Goal: Complete application form: Complete application form

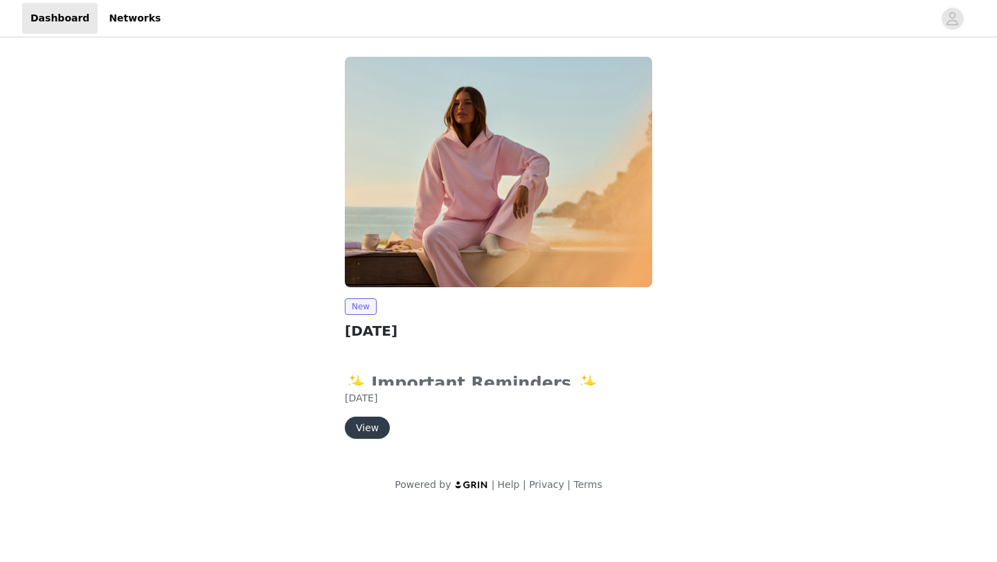
click at [366, 432] on button "View" at bounding box center [367, 428] width 45 height 22
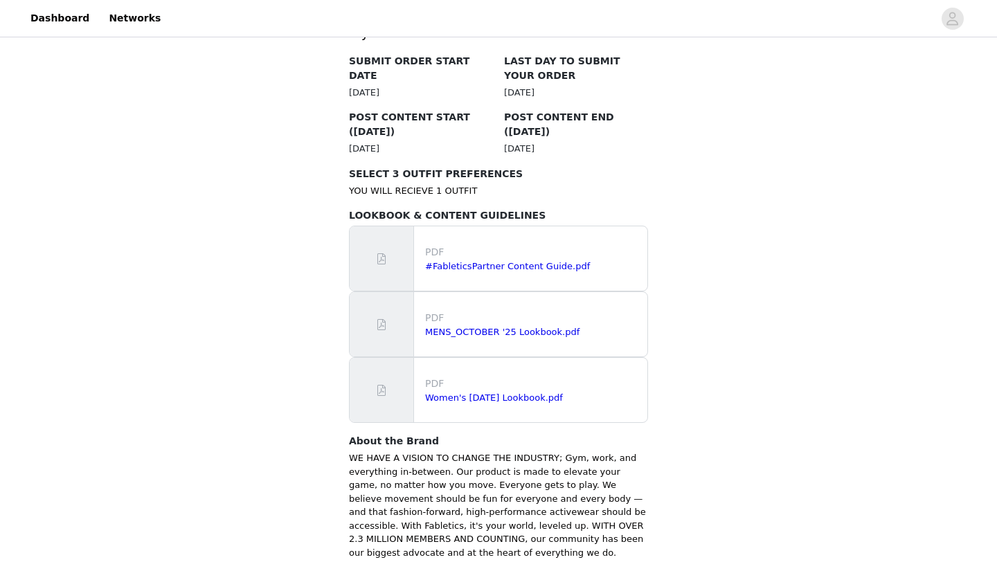
scroll to position [868, 0]
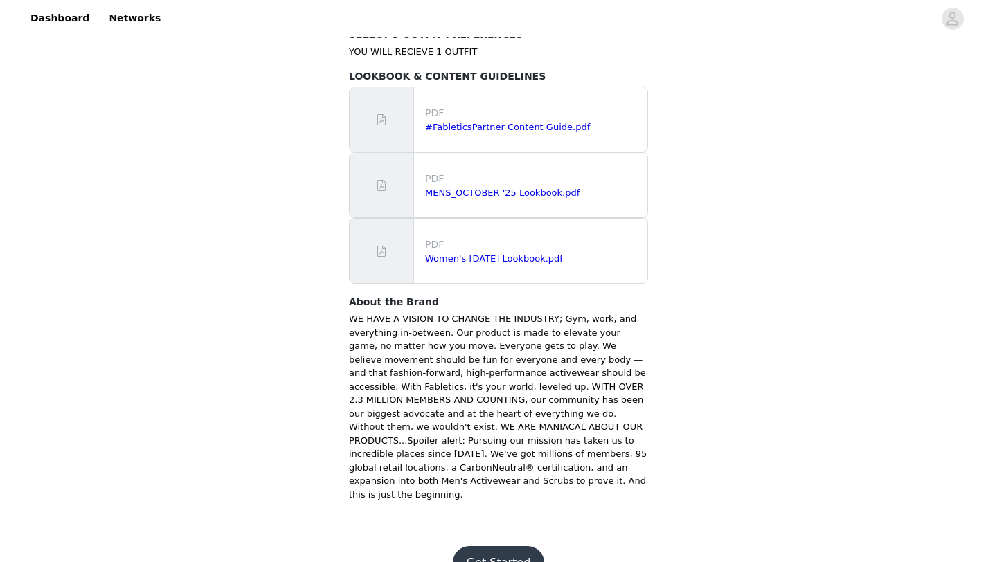
click at [506, 546] on button "Get Started" at bounding box center [499, 562] width 92 height 33
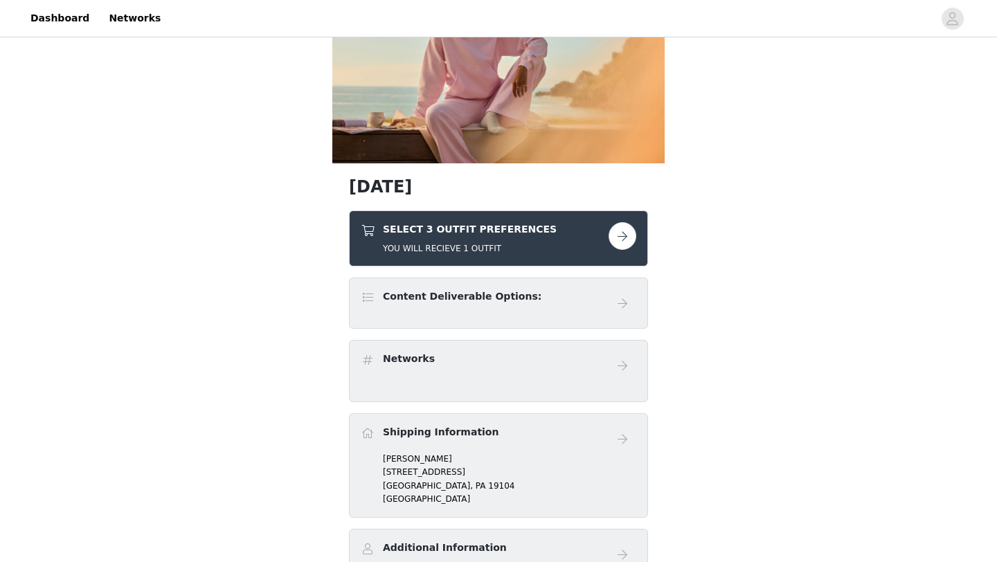
scroll to position [126, 0]
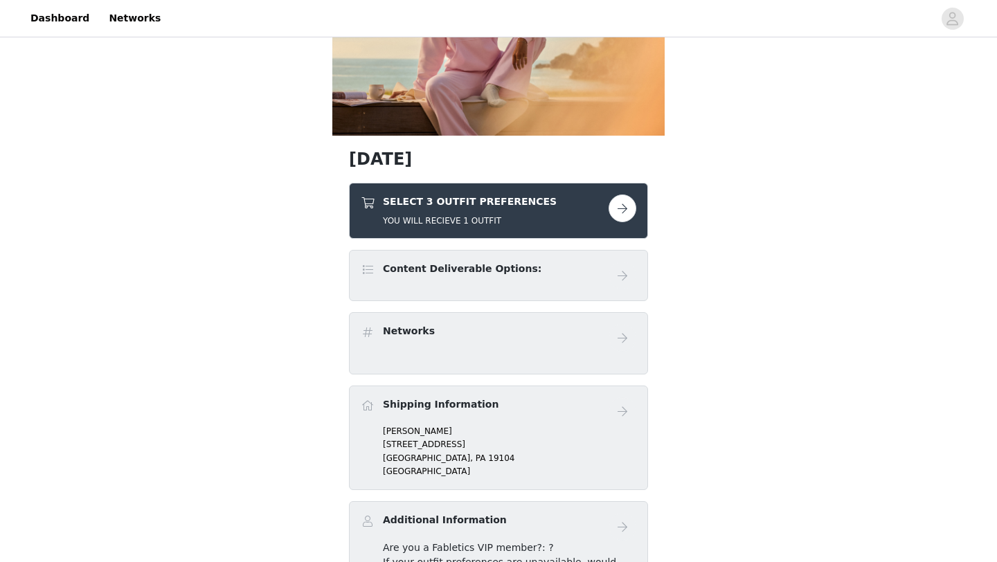
click at [623, 205] on button "button" at bounding box center [623, 209] width 28 height 28
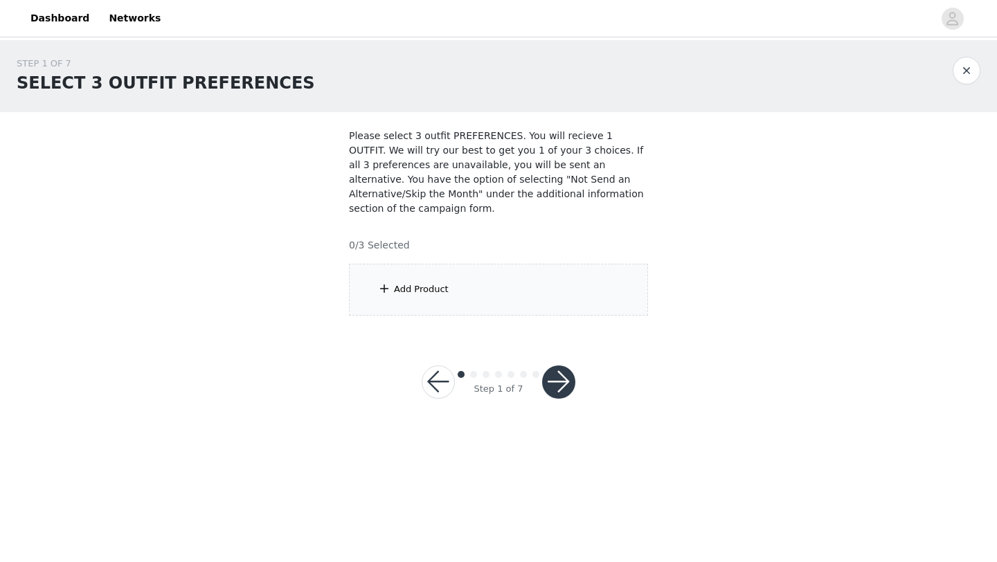
click at [431, 310] on div "Add Product" at bounding box center [498, 290] width 299 height 52
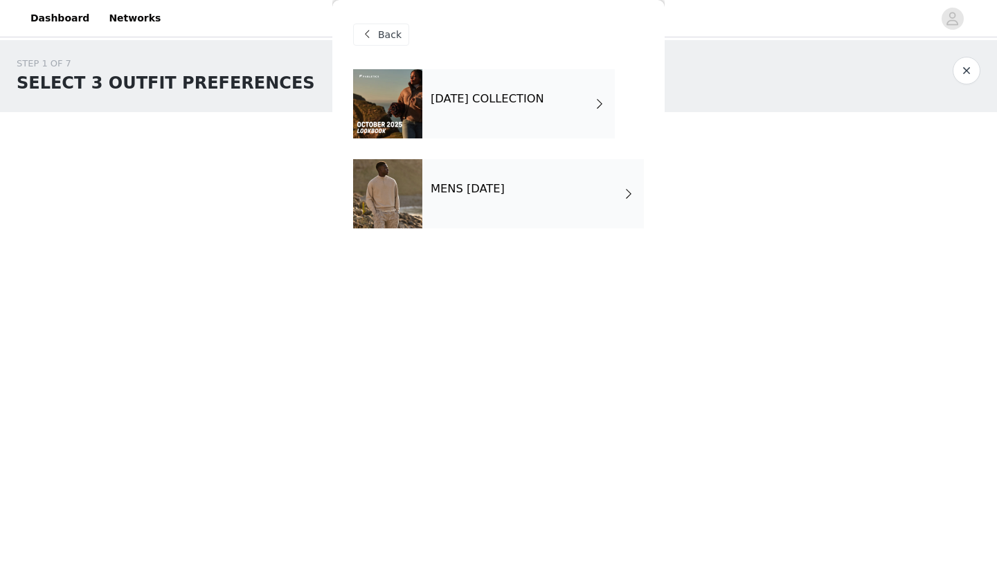
click at [603, 111] on span at bounding box center [600, 104] width 14 height 17
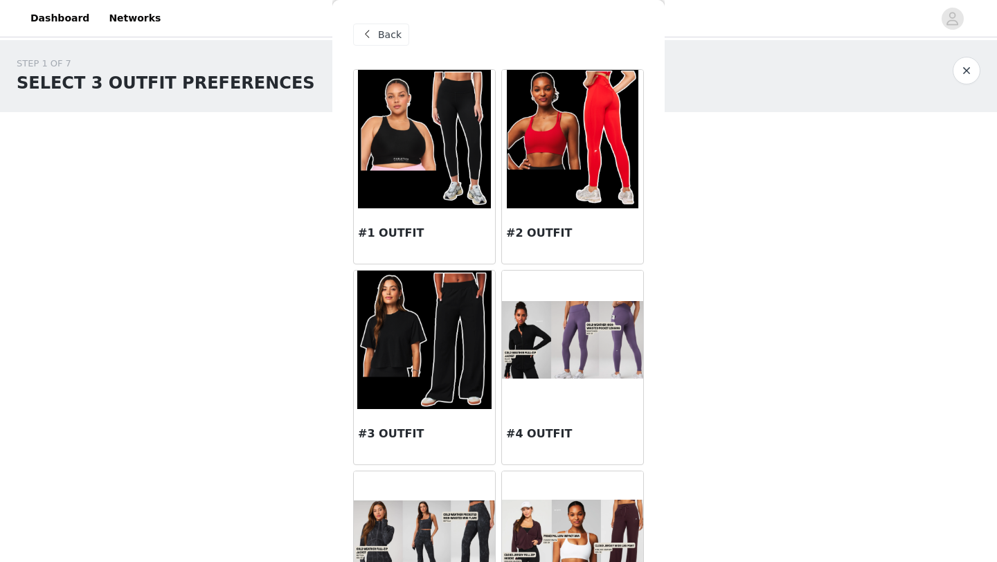
click at [389, 22] on div "Back" at bounding box center [498, 34] width 291 height 69
click at [385, 46] on div "Back" at bounding box center [498, 34] width 291 height 69
click at [381, 34] on span "Back" at bounding box center [390, 35] width 24 height 15
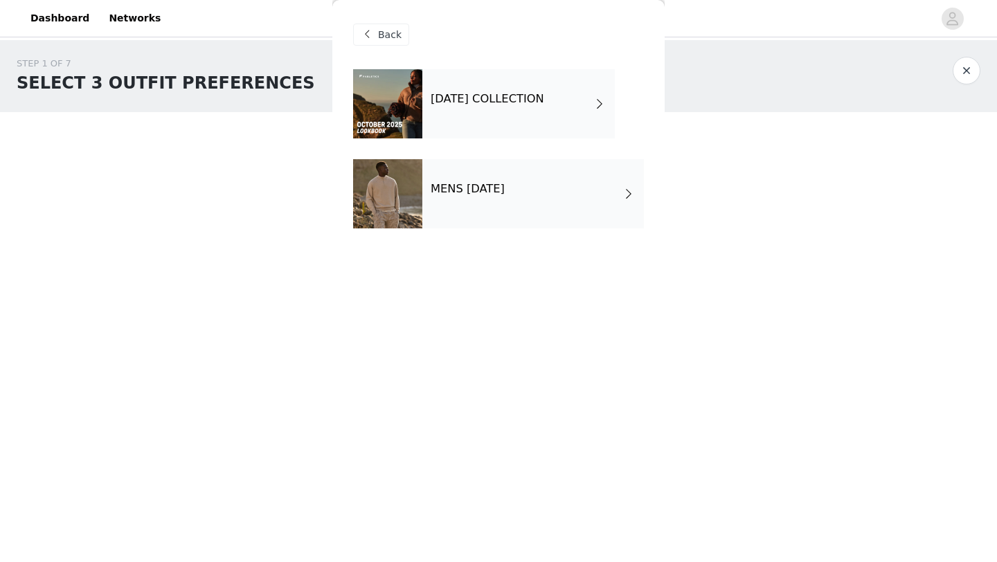
click at [604, 101] on span at bounding box center [600, 104] width 14 height 17
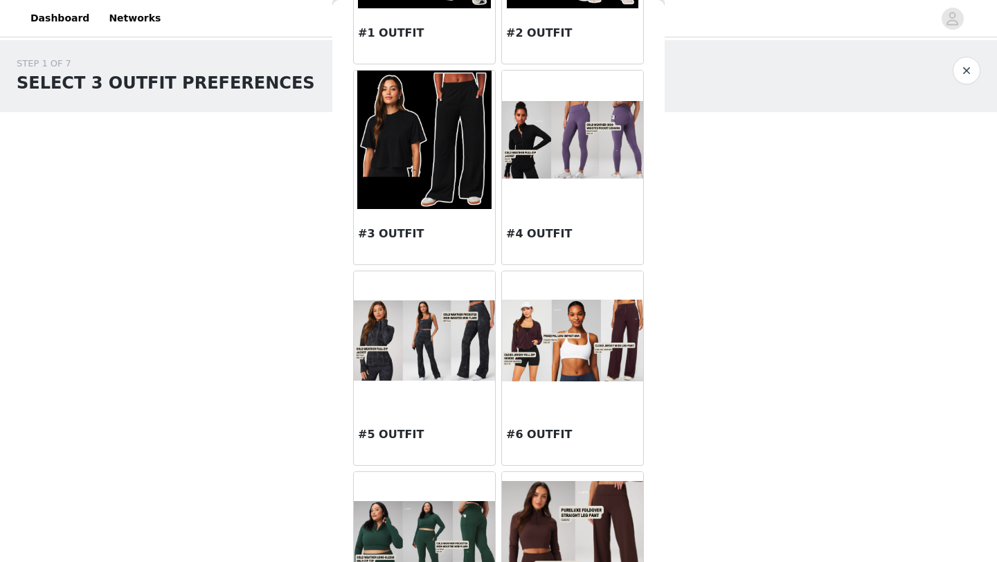
scroll to position [202, 0]
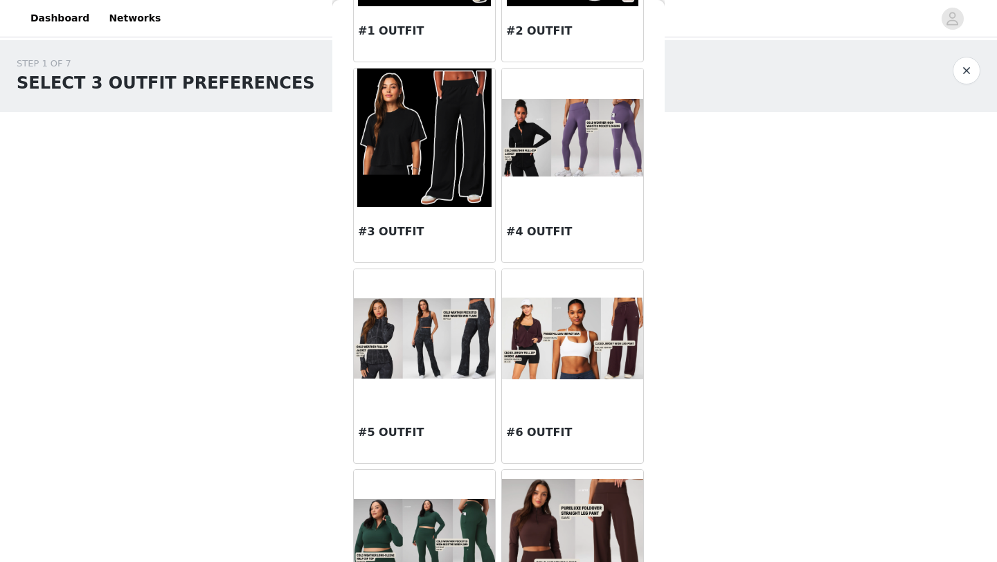
click at [427, 195] on img at bounding box center [424, 138] width 134 height 139
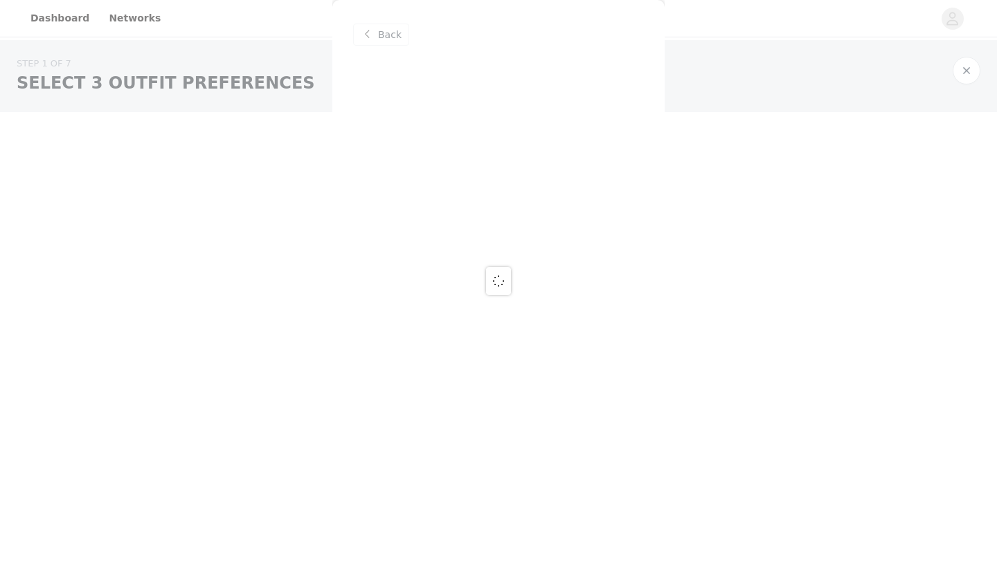
scroll to position [0, 0]
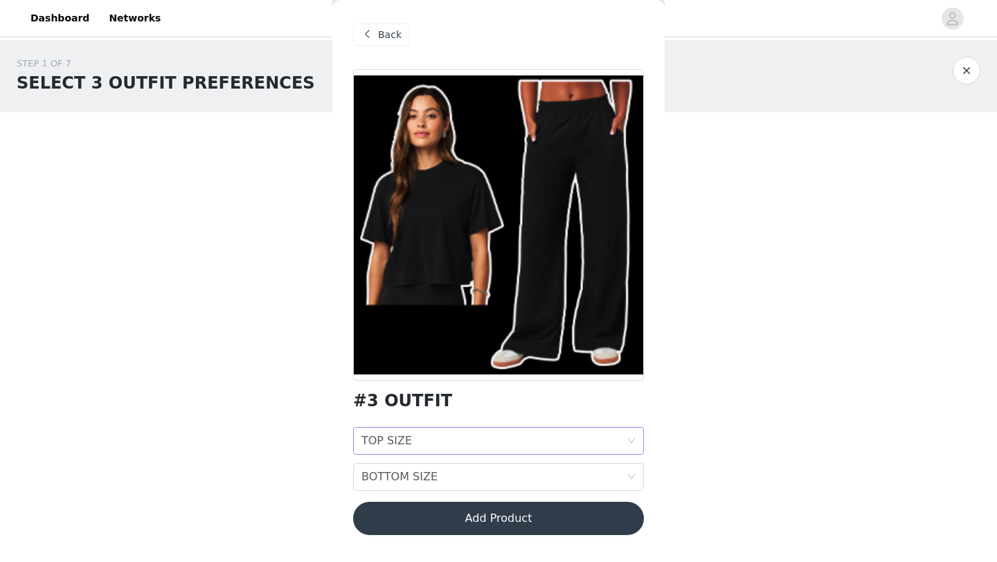
click at [483, 440] on div "TOP SIZE TOP SIZE" at bounding box center [493, 441] width 265 height 26
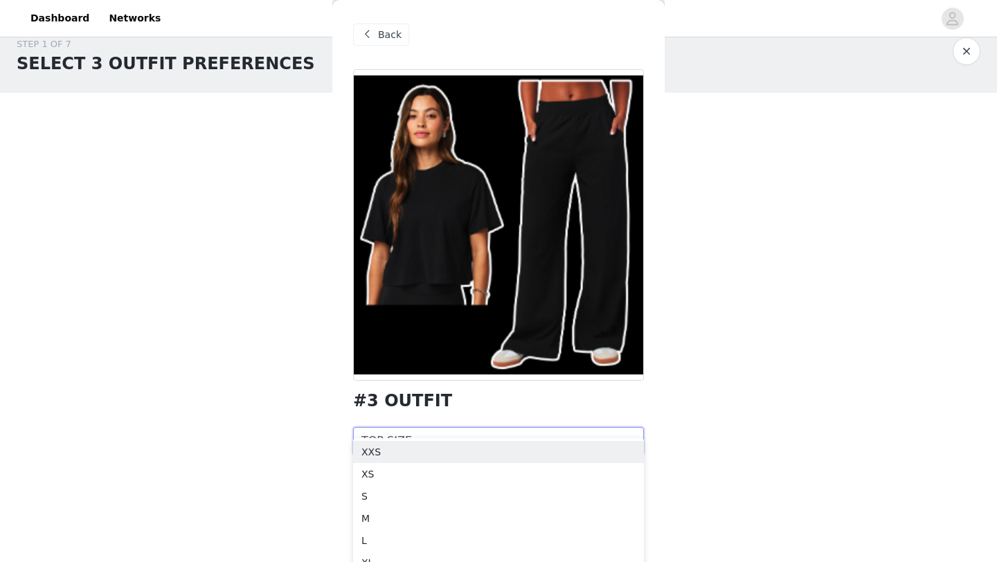
scroll to position [24, 0]
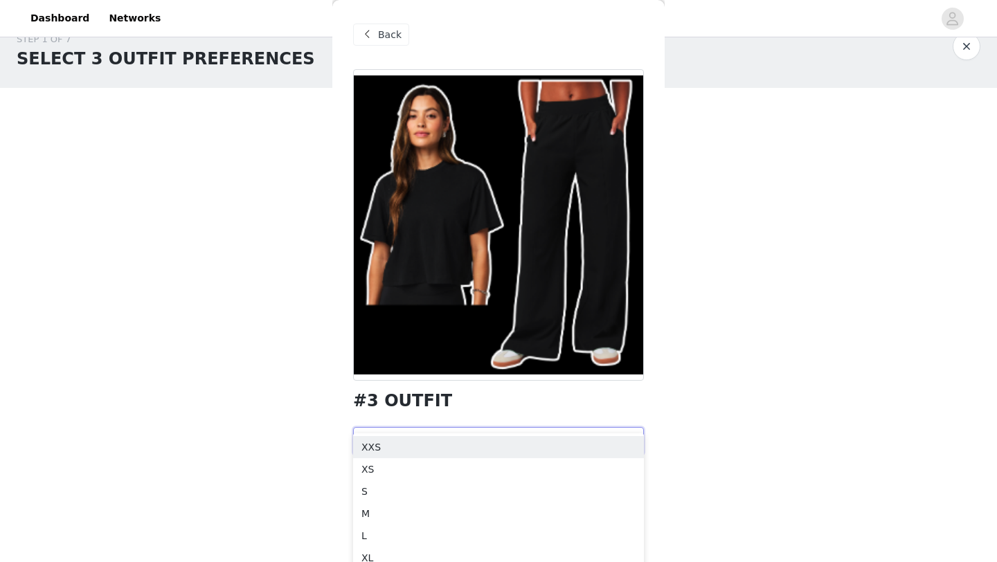
click at [385, 39] on span "Back" at bounding box center [390, 35] width 24 height 15
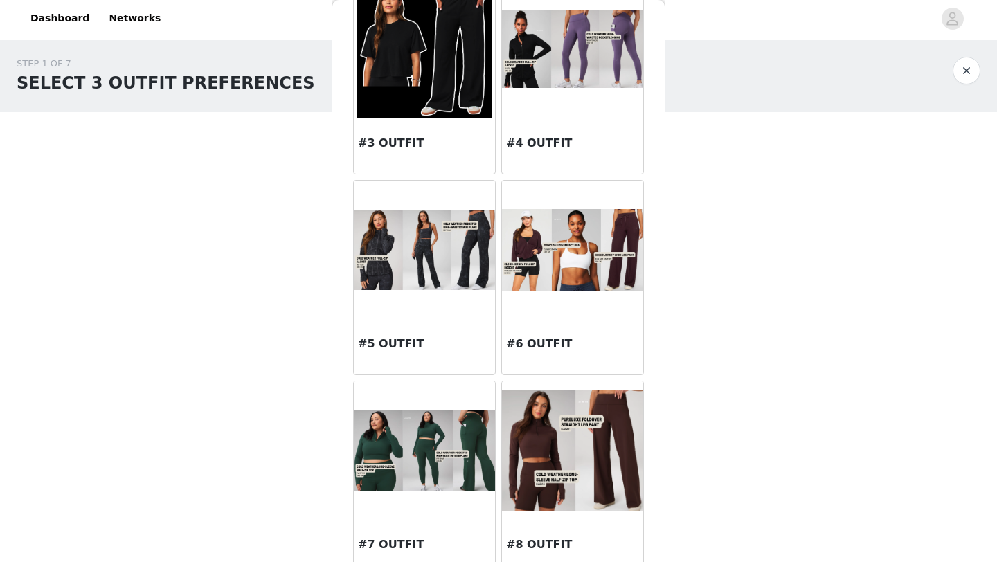
scroll to position [301, 0]
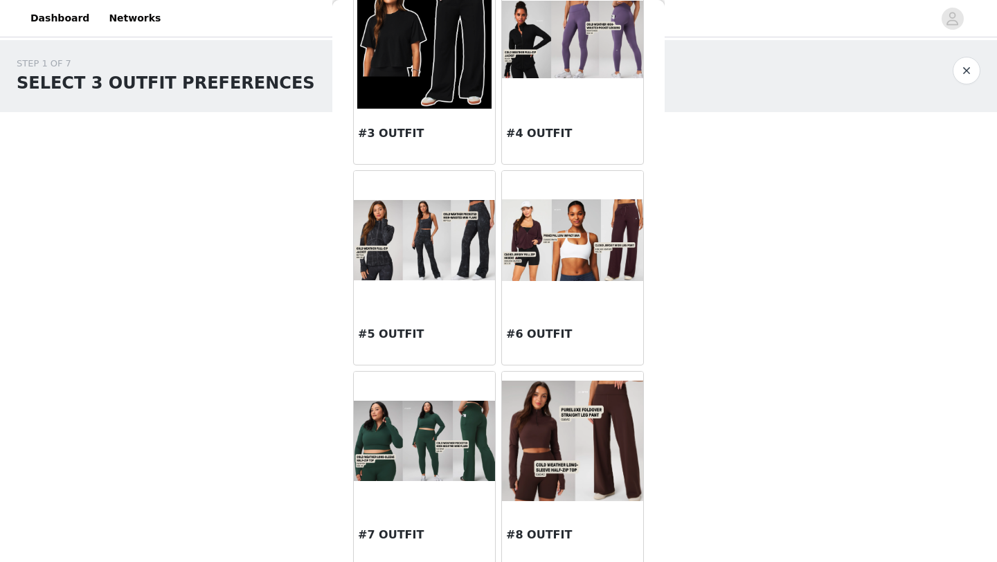
click at [426, 255] on img at bounding box center [424, 240] width 141 height 80
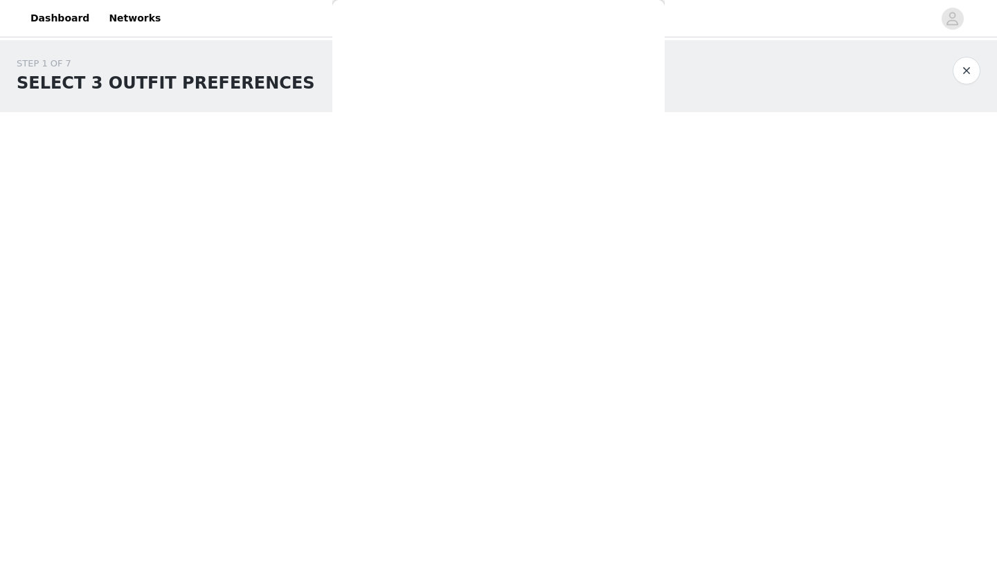
scroll to position [0, 0]
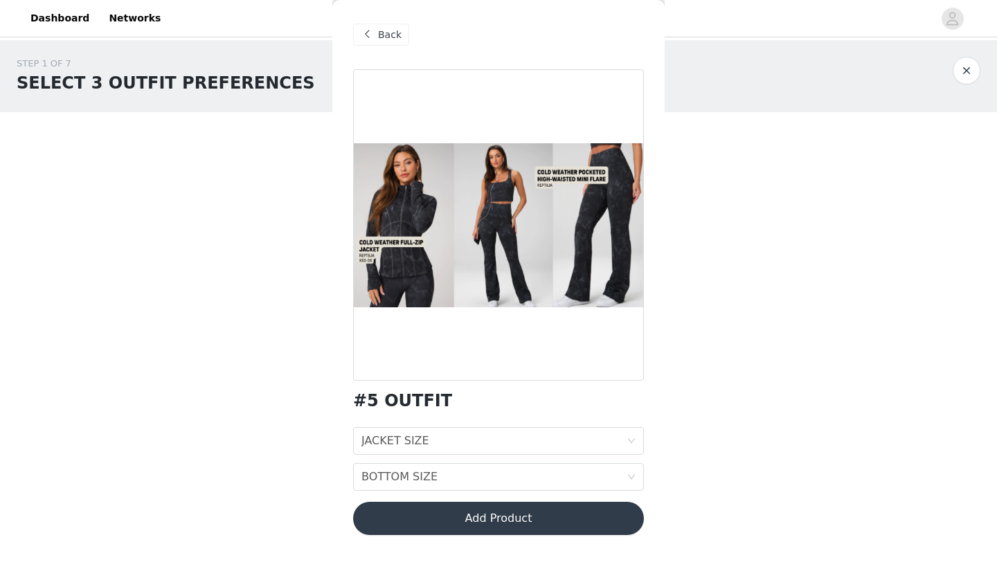
click at [410, 272] on div at bounding box center [498, 225] width 291 height 312
click at [433, 230] on div at bounding box center [498, 225] width 291 height 312
click at [372, 33] on span at bounding box center [367, 34] width 17 height 17
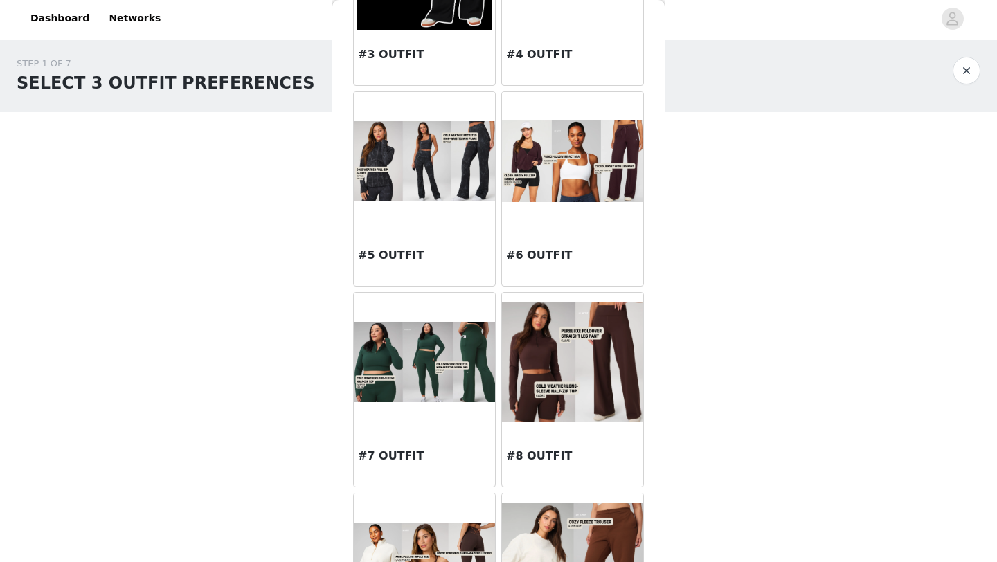
scroll to position [382, 0]
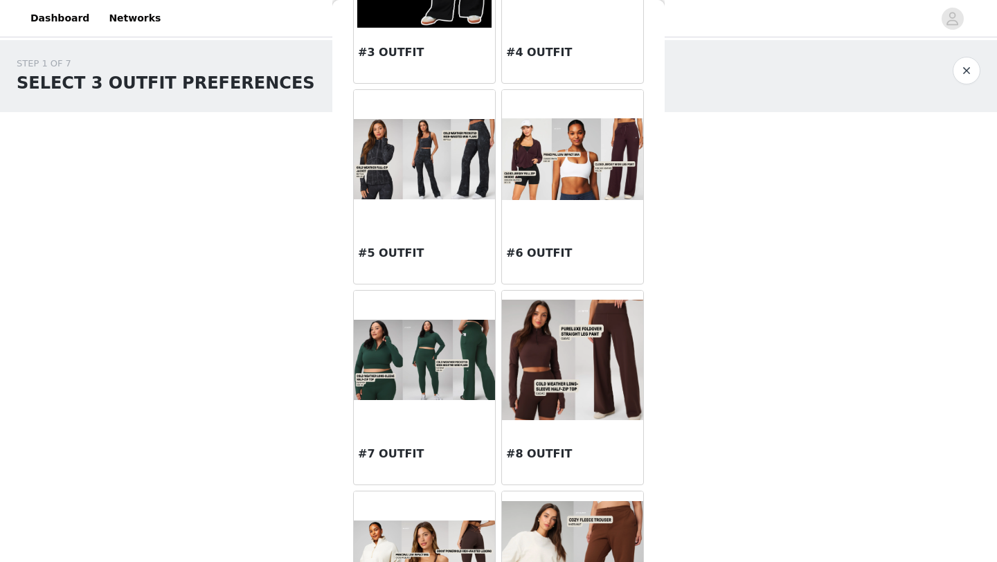
click at [570, 188] on img at bounding box center [572, 158] width 141 height 81
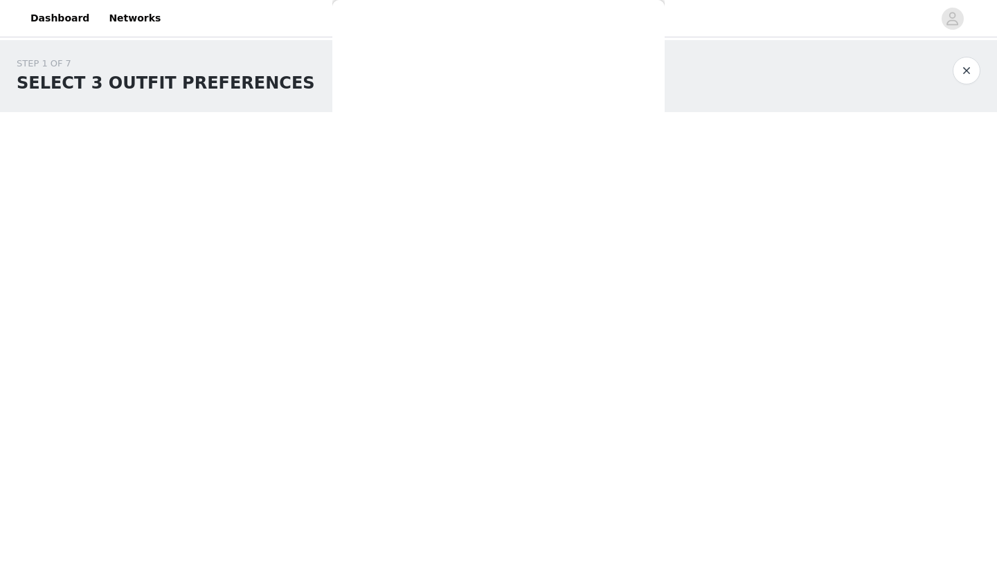
scroll to position [0, 0]
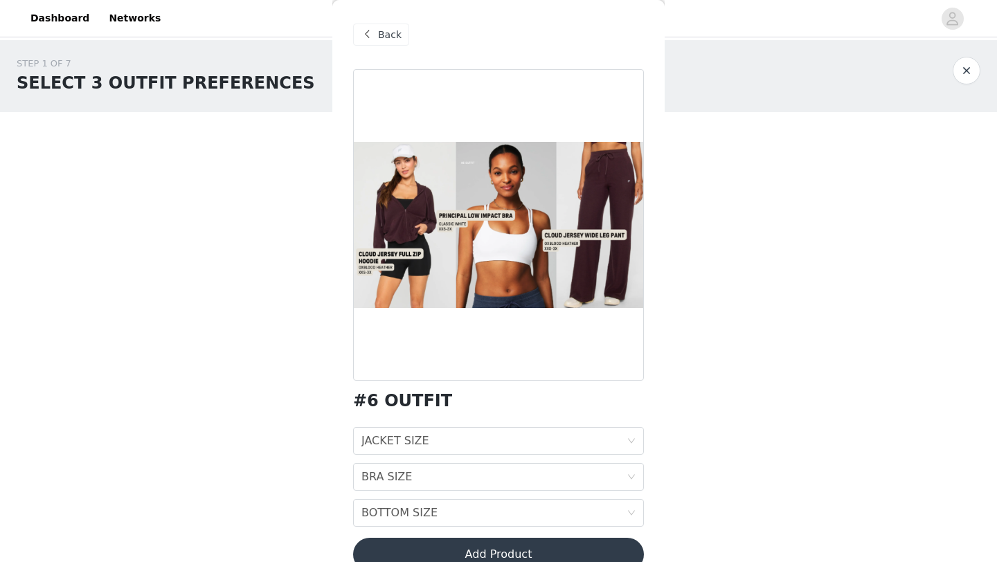
click at [384, 38] on span "Back" at bounding box center [390, 35] width 24 height 15
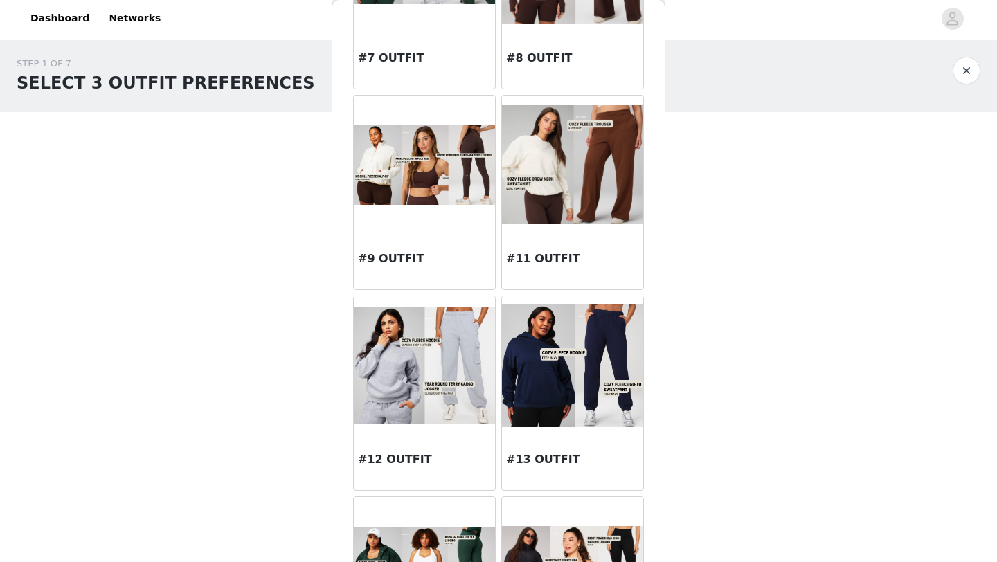
scroll to position [786, 0]
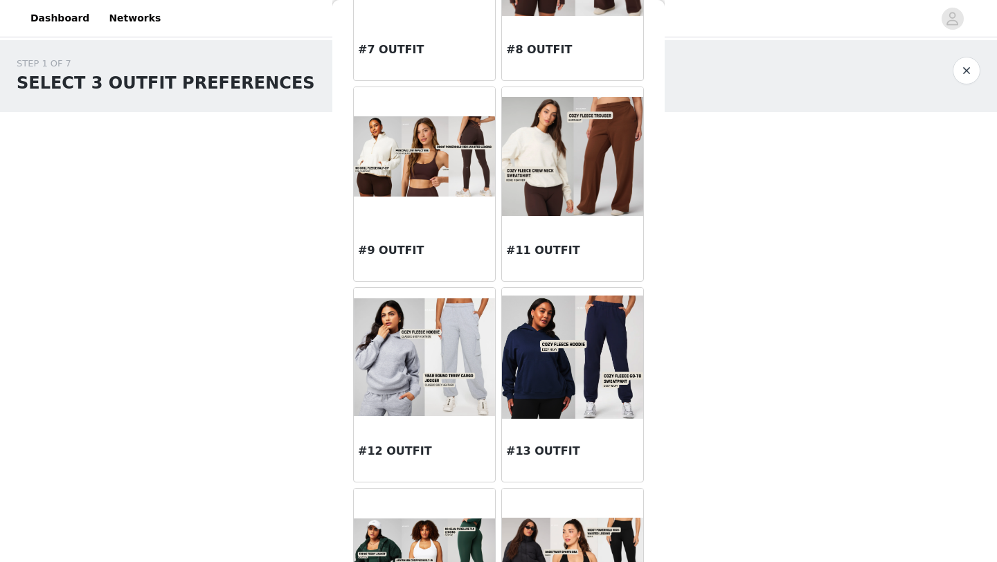
click at [345, 353] on div "Back #1 OUTFIT #2 OUTFIT #3 OUTFIT #4 OUTFIT #5 OUTFIT #6 OUTFIT #7 OUTFIT #8 O…" at bounding box center [498, 281] width 332 height 562
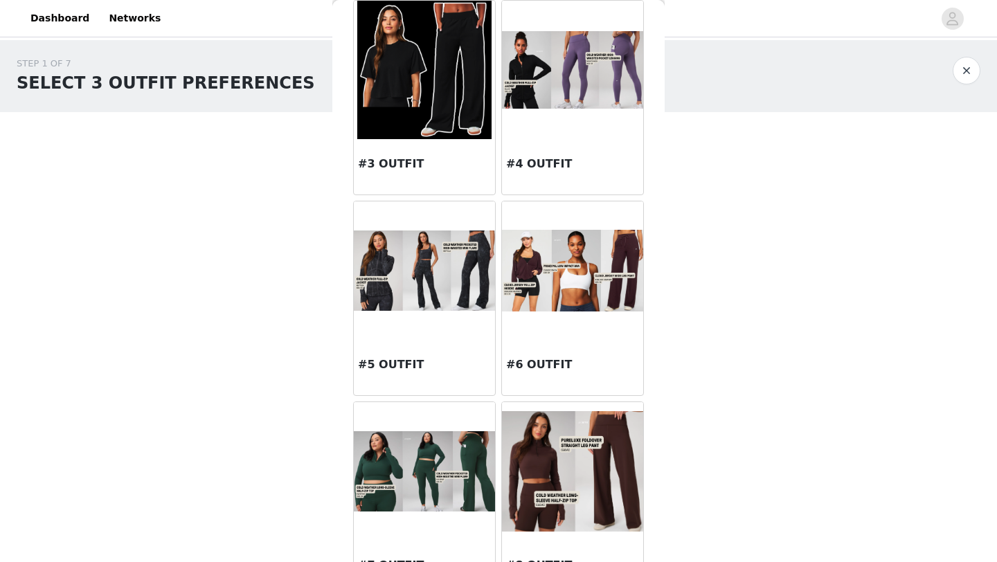
scroll to position [296, 0]
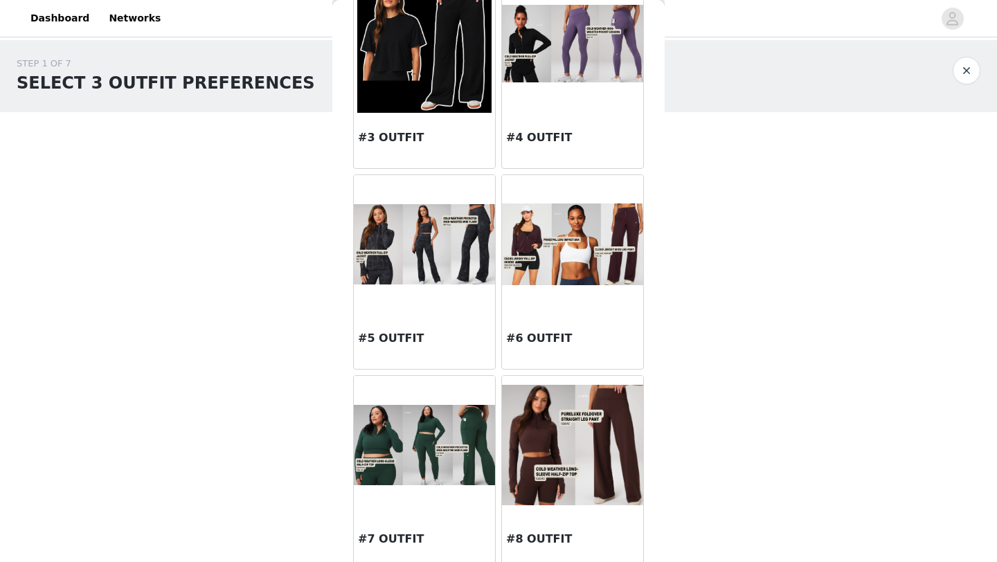
click at [542, 328] on div "#6 OUTFIT" at bounding box center [572, 341] width 141 height 55
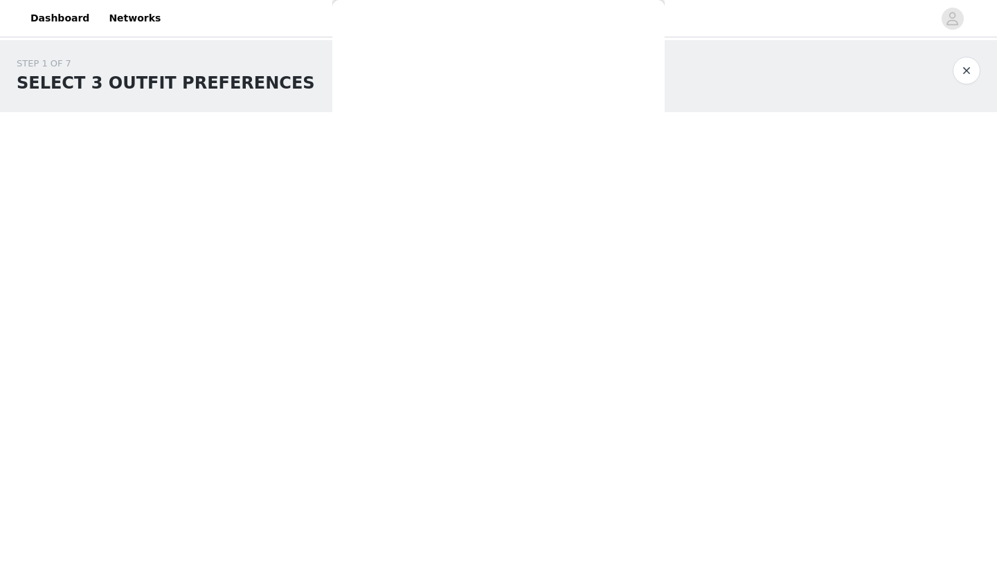
scroll to position [26, 0]
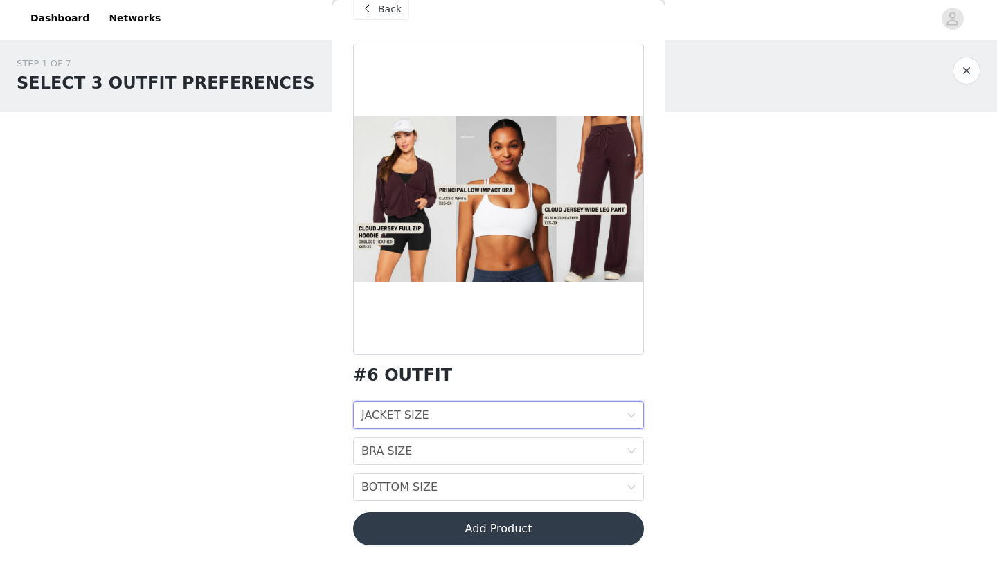
click at [487, 409] on div "JACKET SIZE JACKET SIZE" at bounding box center [493, 415] width 265 height 26
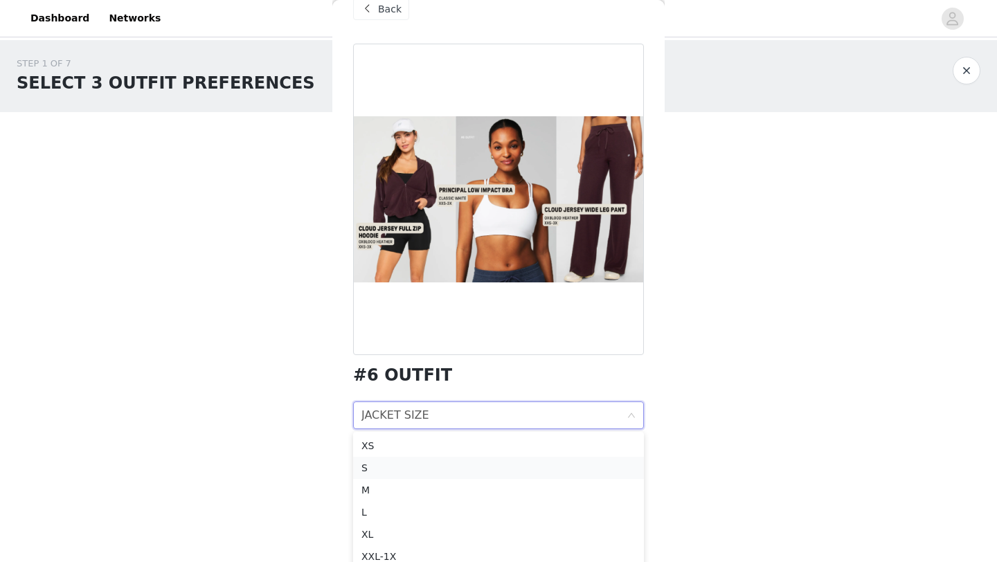
click at [458, 468] on div "S" at bounding box center [498, 468] width 274 height 15
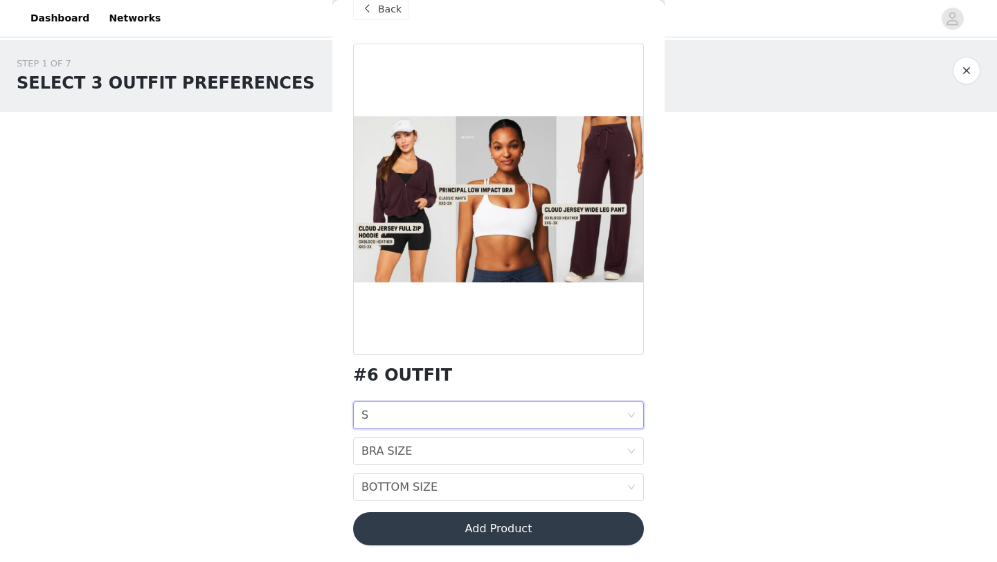
click at [596, 228] on div at bounding box center [498, 200] width 291 height 312
click at [477, 478] on div "BOTTOM SIZE BOTTOM SIZE" at bounding box center [493, 487] width 265 height 26
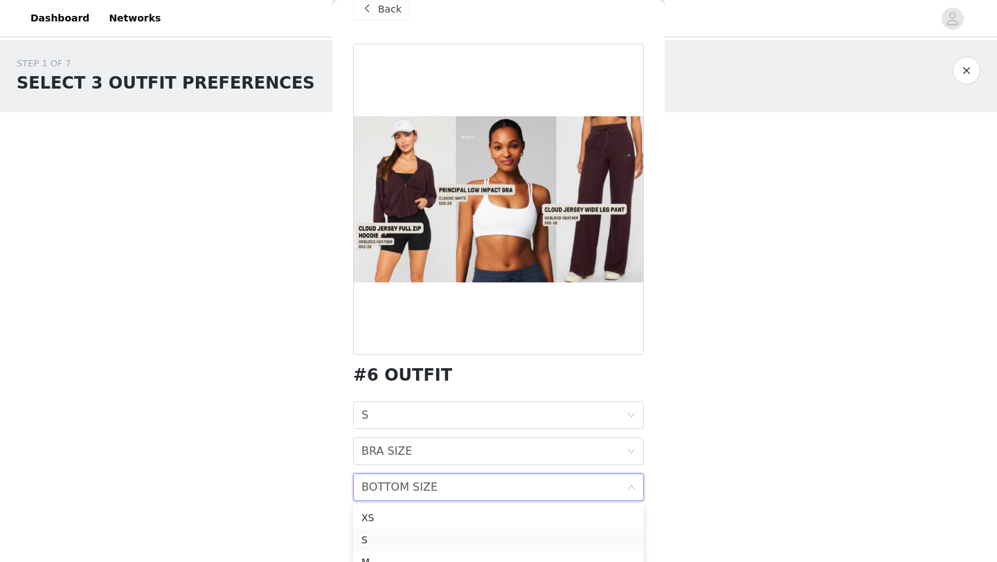
click at [454, 545] on div "S" at bounding box center [498, 540] width 274 height 15
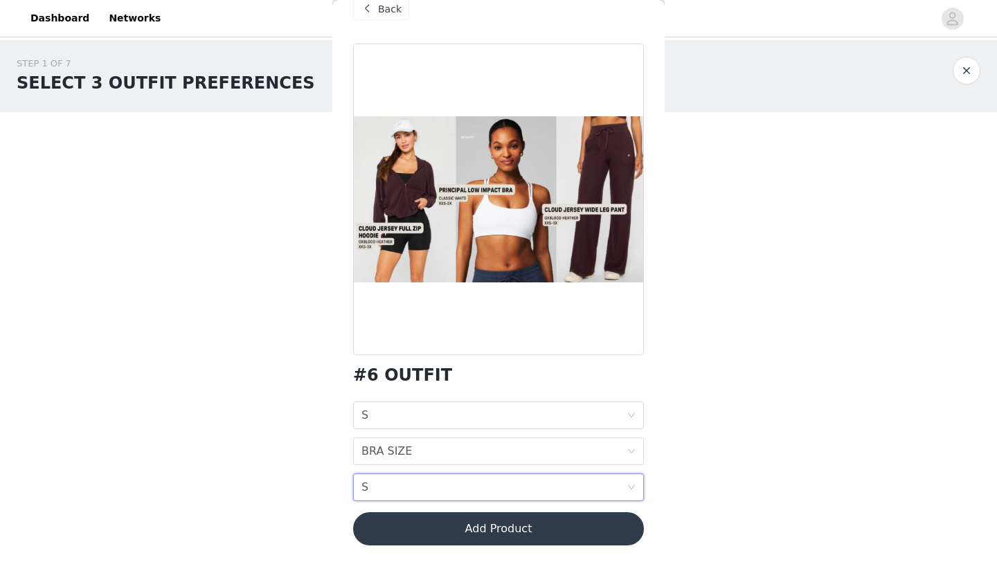
click at [653, 382] on div "Back #6 OUTFIT JACKET SIZE S BRA SIZE BRA SIZE BOTTOM SIZE S Add Product" at bounding box center [498, 281] width 332 height 562
click at [372, 12] on span at bounding box center [367, 9] width 17 height 17
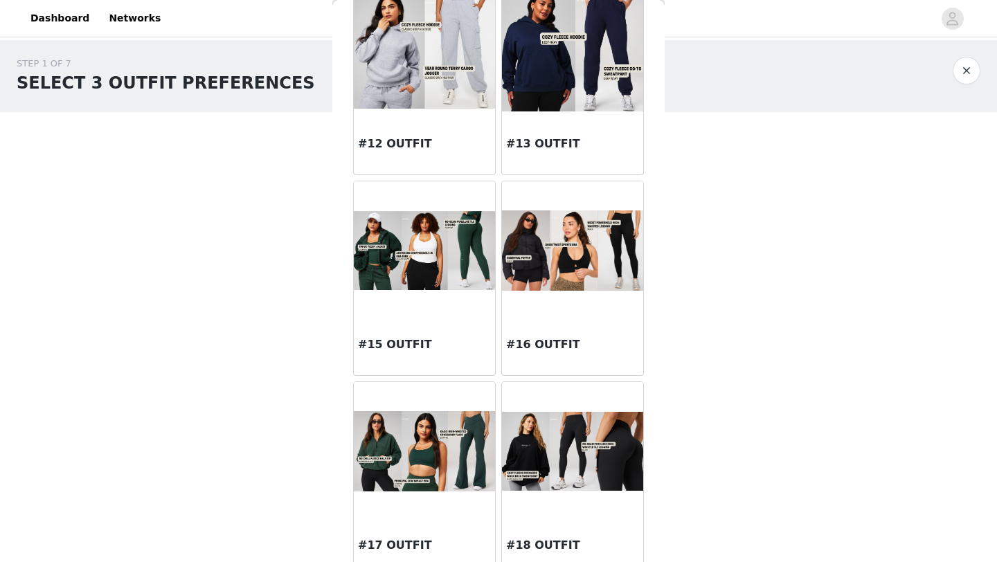
scroll to position [1110, 0]
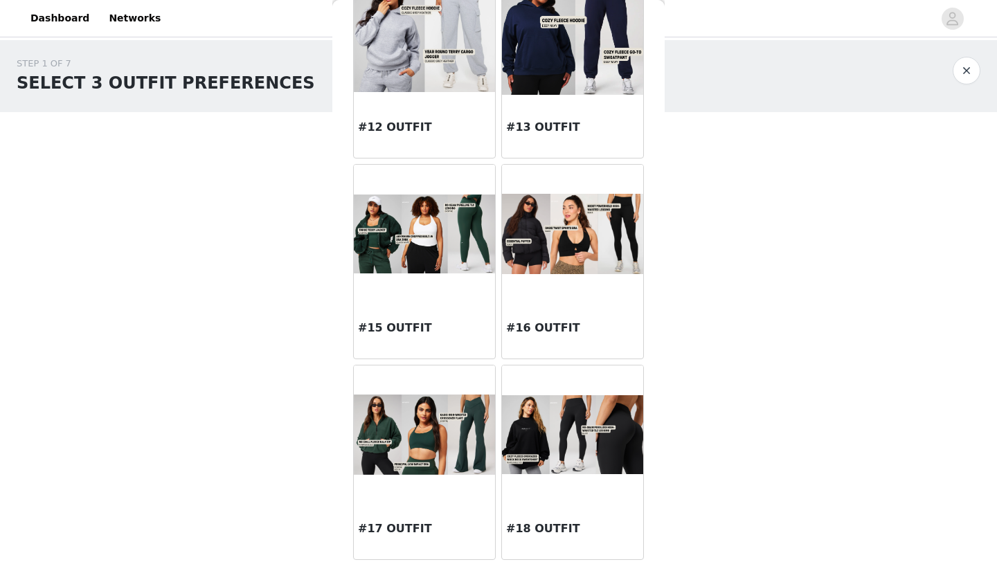
click at [591, 220] on img at bounding box center [572, 234] width 141 height 80
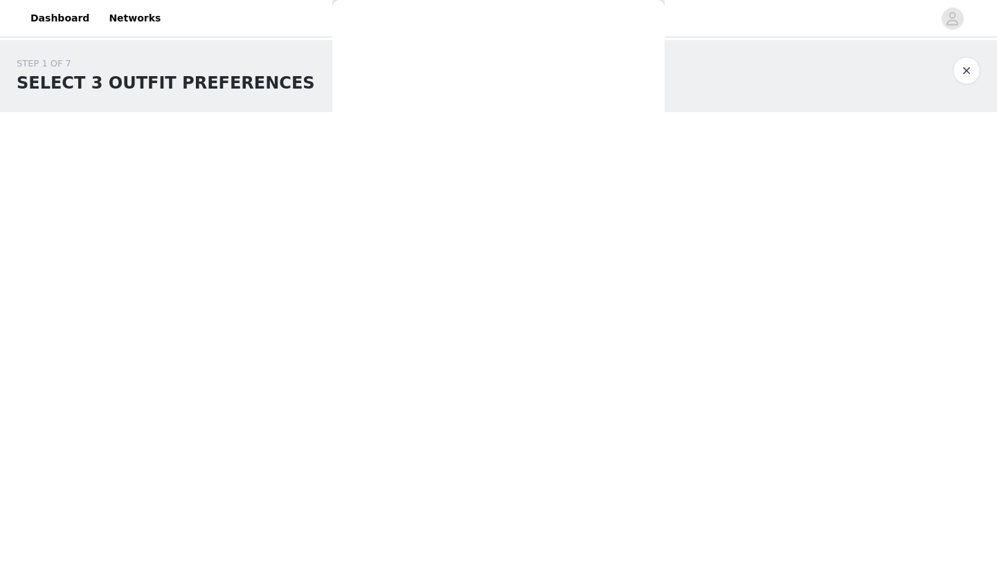
scroll to position [0, 0]
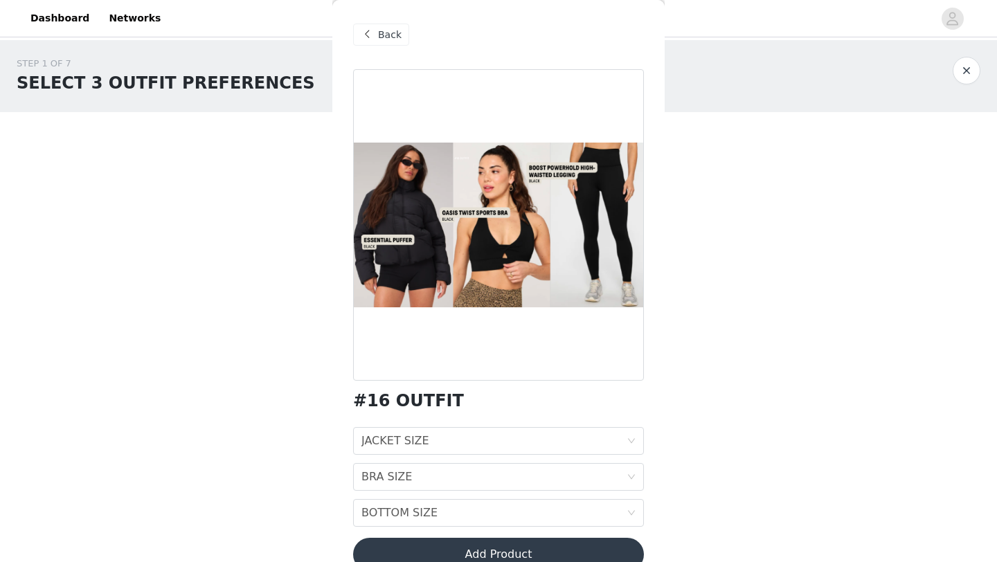
click at [370, 44] on div "Back" at bounding box center [381, 35] width 56 height 22
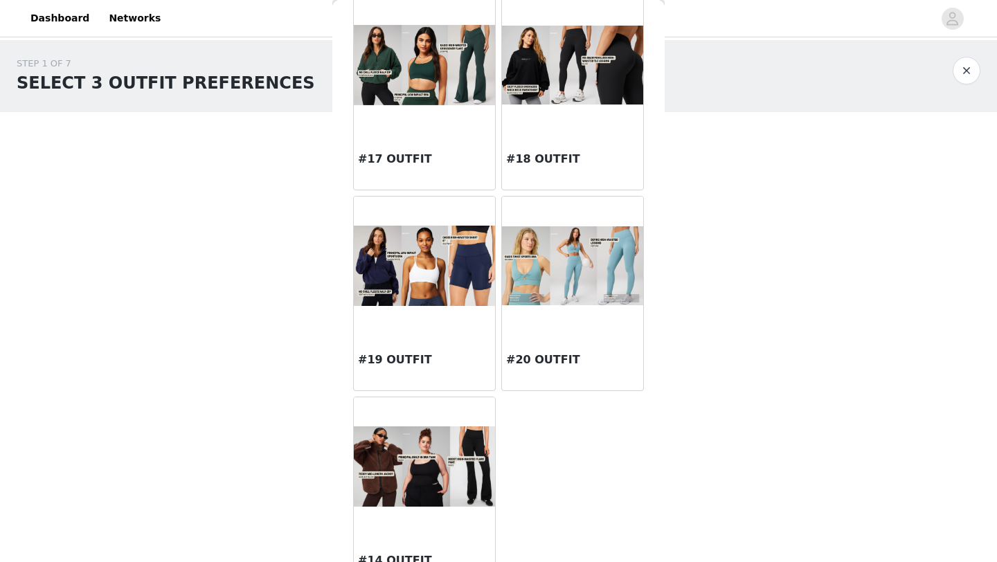
scroll to position [1512, 0]
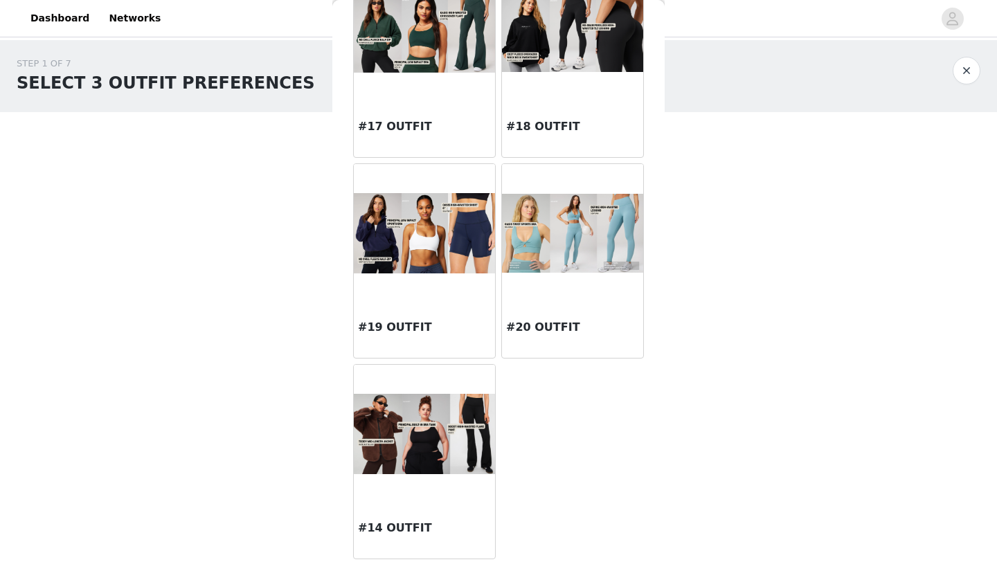
click at [435, 456] on img at bounding box center [424, 434] width 141 height 81
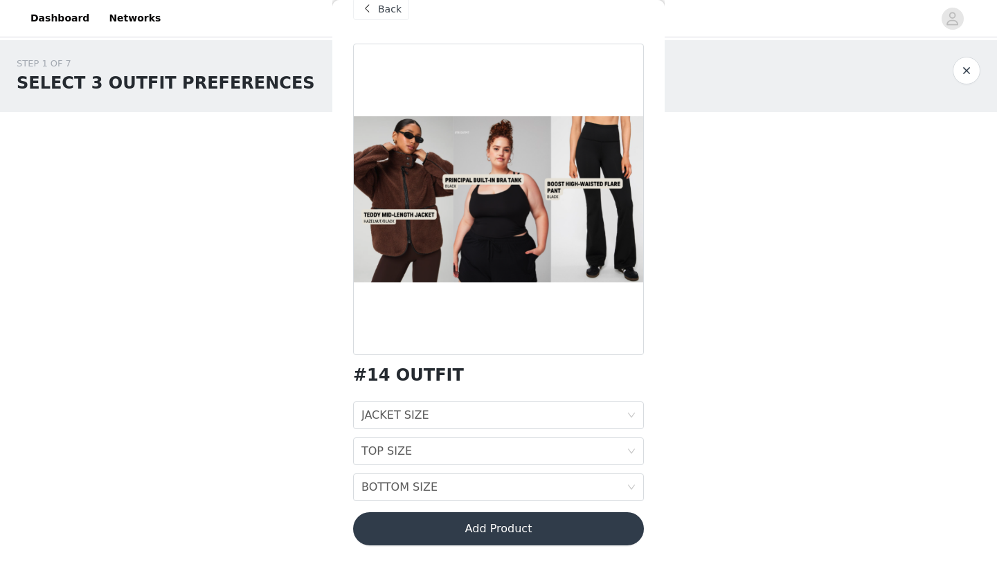
scroll to position [0, 0]
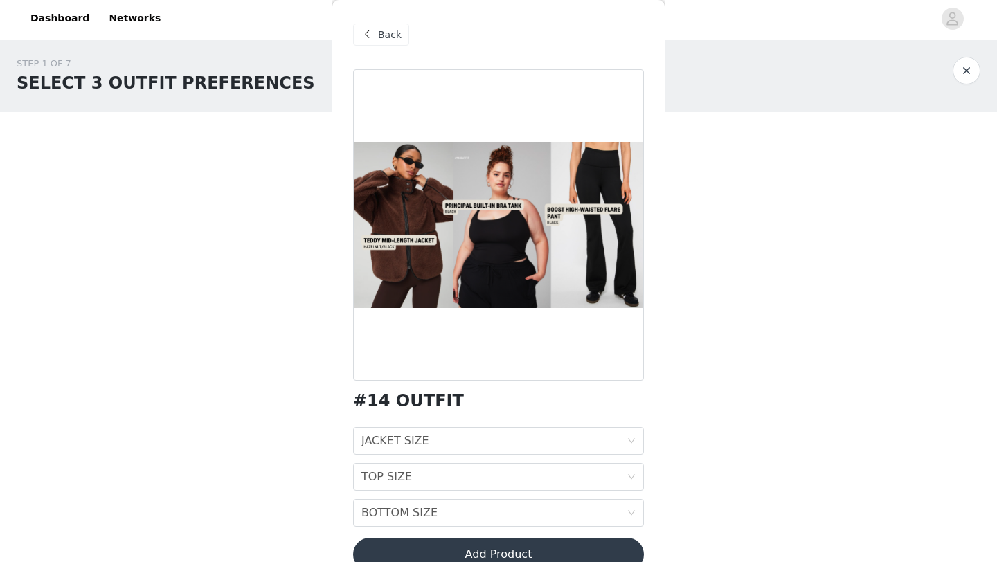
click at [380, 42] on div "Back" at bounding box center [381, 35] width 56 height 22
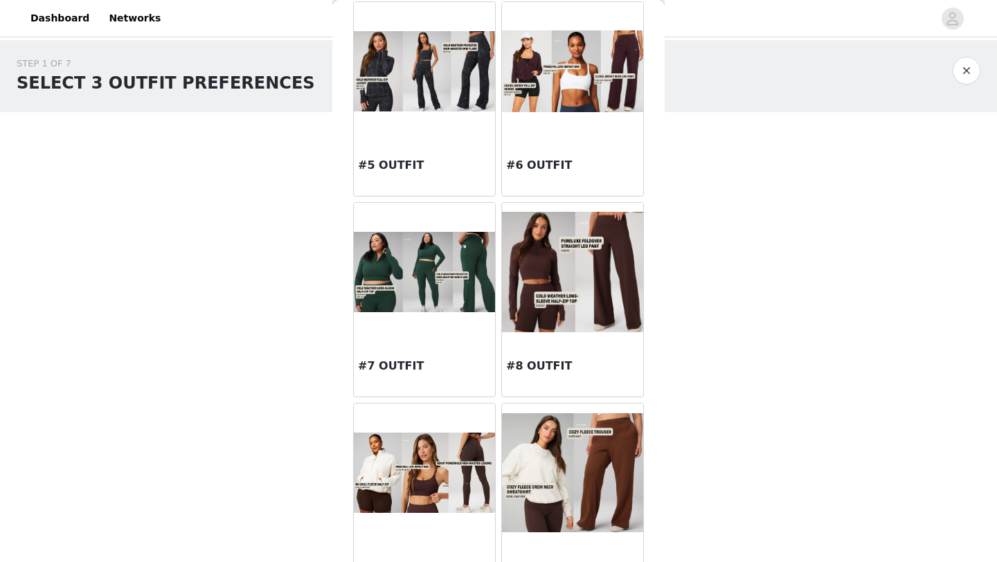
scroll to position [454, 0]
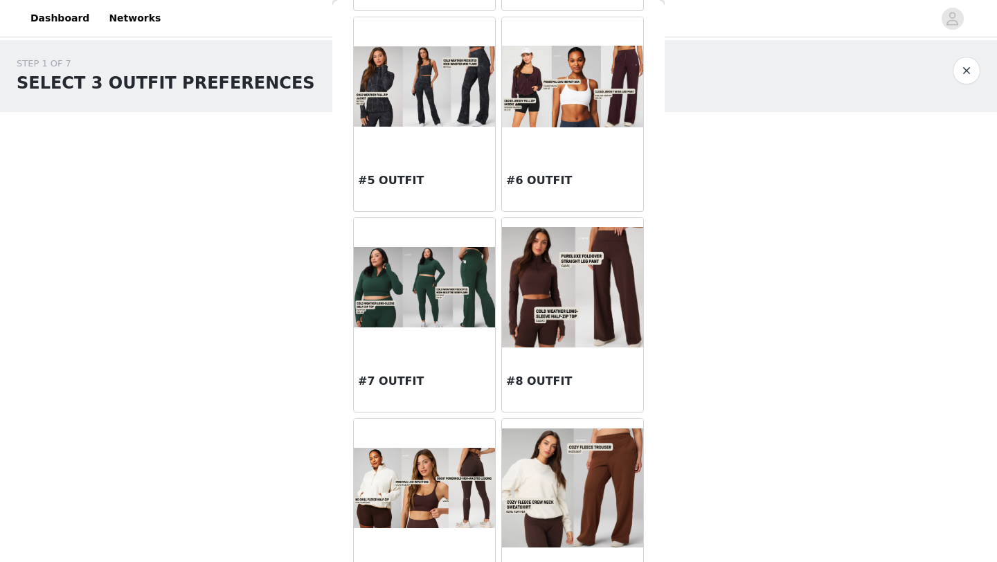
click at [587, 133] on div at bounding box center [572, 86] width 141 height 139
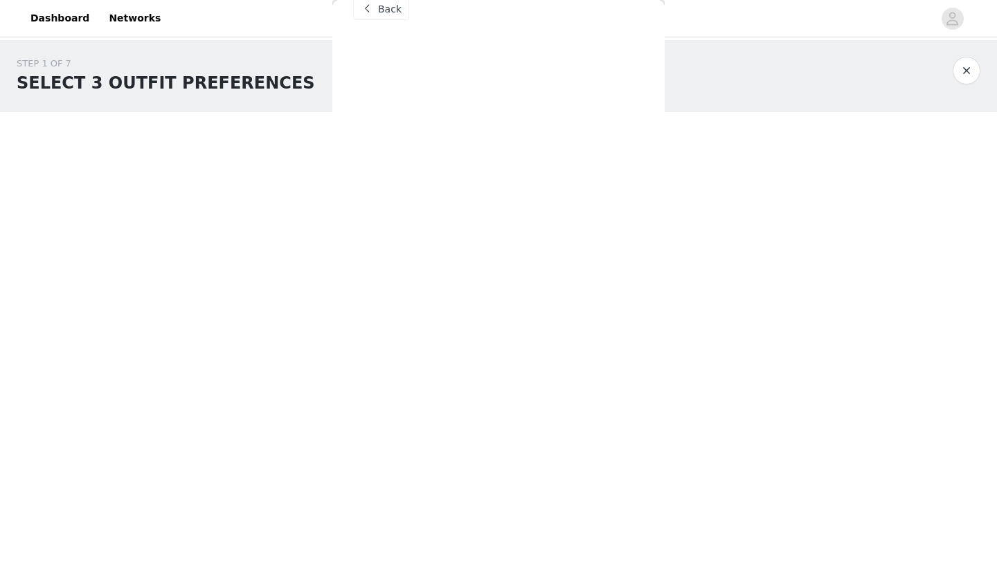
scroll to position [26, 0]
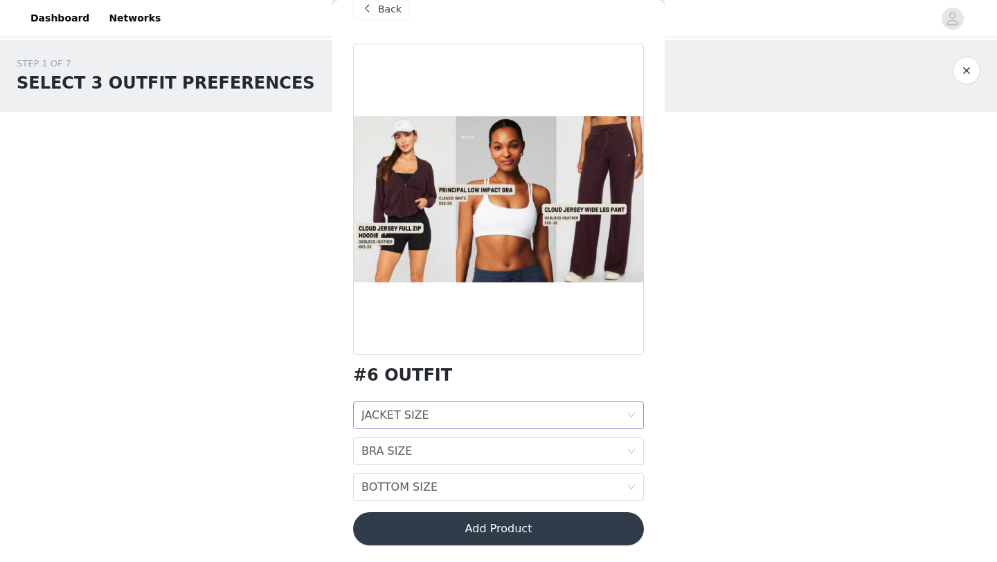
click at [487, 422] on div "JACKET SIZE JACKET SIZE" at bounding box center [493, 415] width 265 height 26
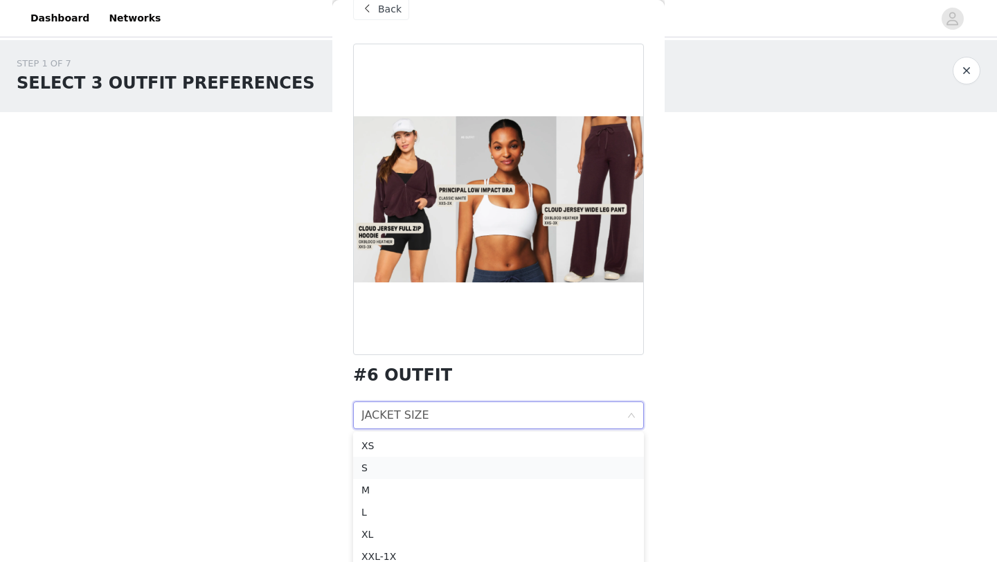
click at [416, 469] on div "S" at bounding box center [498, 468] width 274 height 15
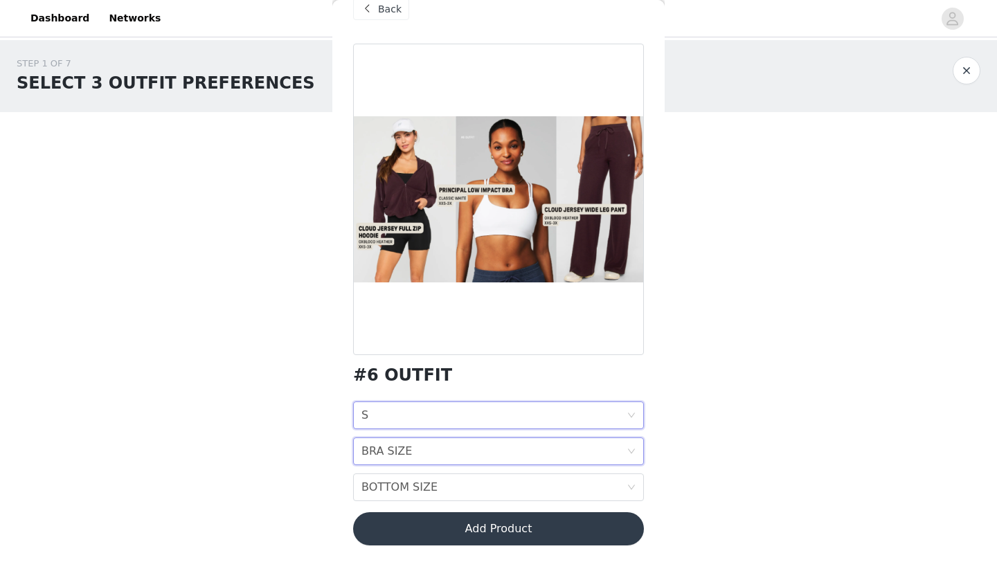
click at [454, 454] on div "BRA SIZE BRA SIZE" at bounding box center [493, 451] width 265 height 26
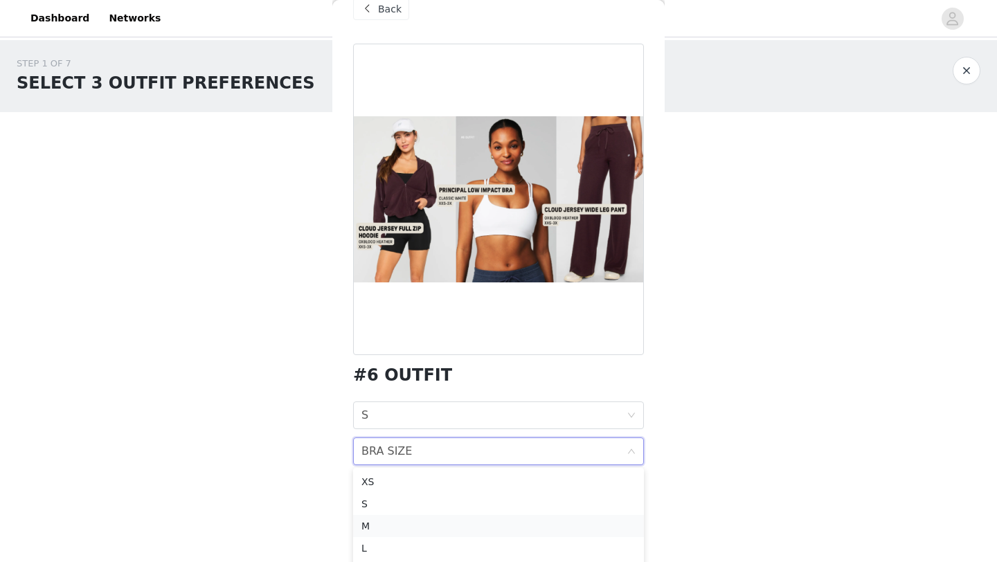
click at [429, 528] on div "M" at bounding box center [498, 526] width 274 height 15
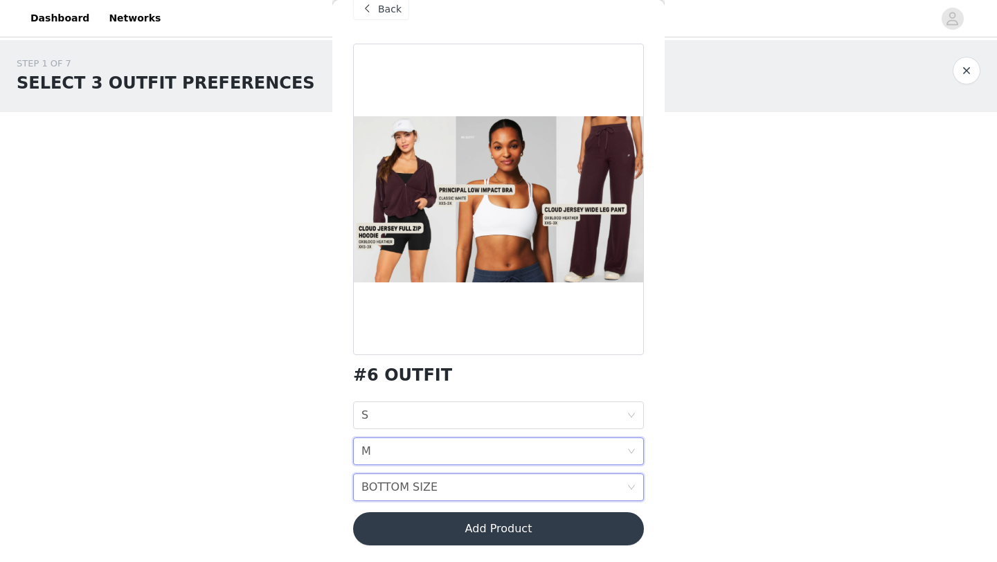
click at [484, 479] on div "BOTTOM SIZE BOTTOM SIZE" at bounding box center [493, 487] width 265 height 26
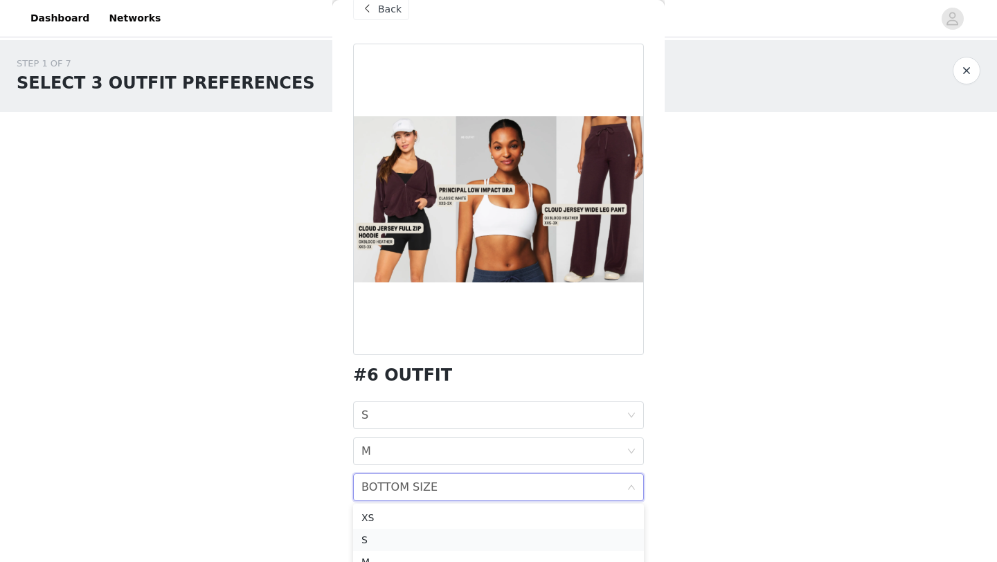
click at [434, 542] on div "S" at bounding box center [498, 540] width 274 height 15
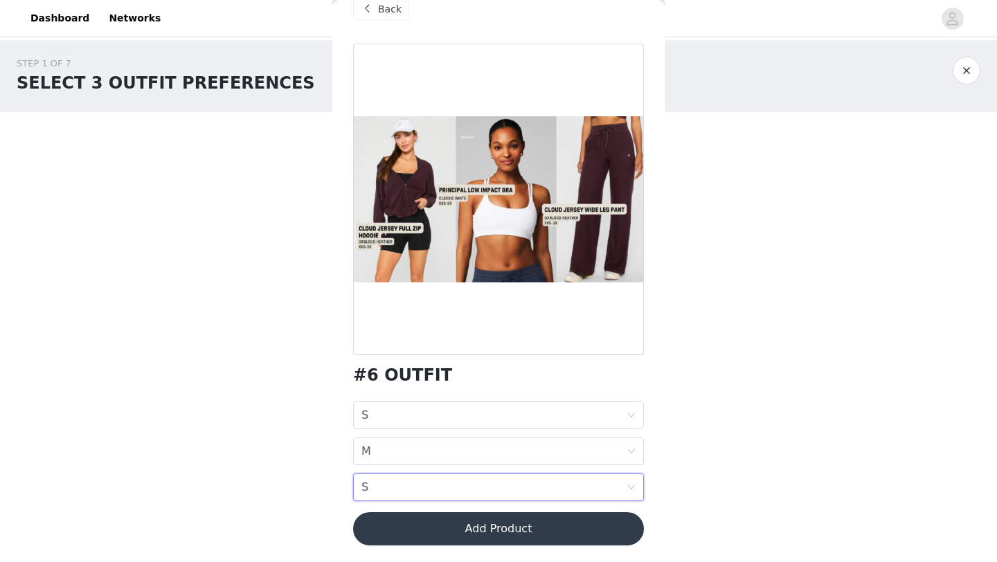
click at [534, 534] on button "Add Product" at bounding box center [498, 528] width 291 height 33
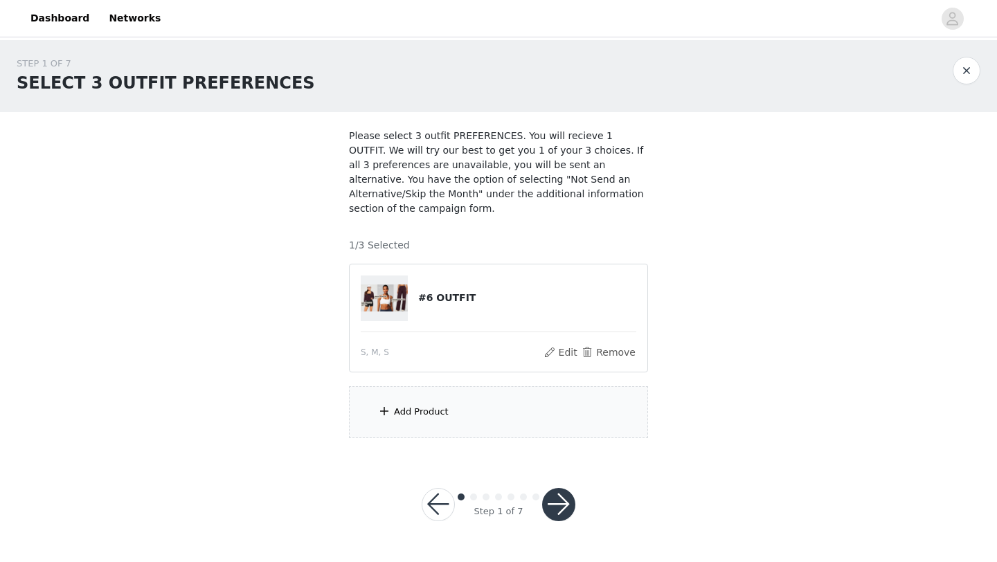
click at [474, 433] on div "Add Product" at bounding box center [498, 412] width 299 height 52
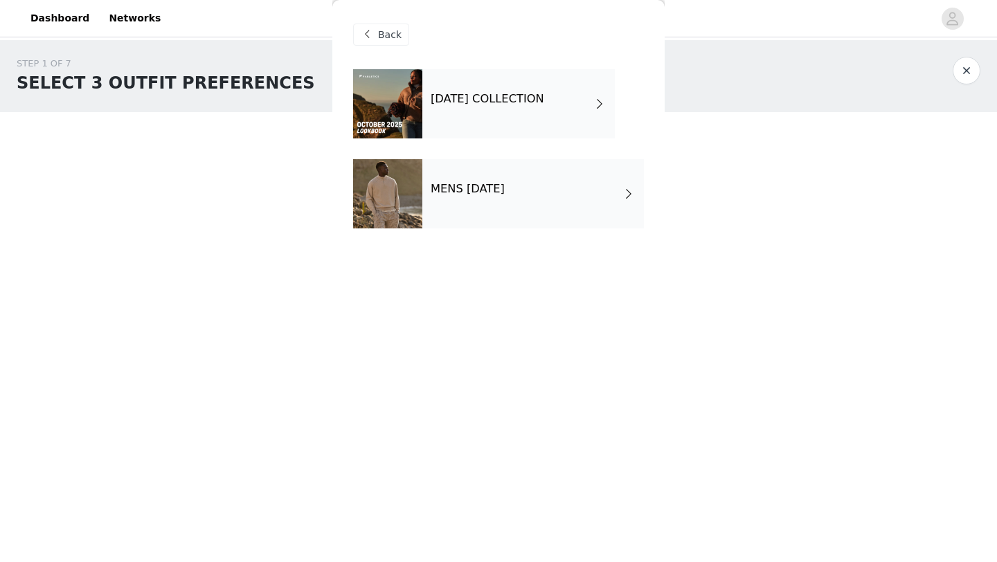
click at [611, 106] on div "[DATE] COLLECTION" at bounding box center [518, 103] width 193 height 69
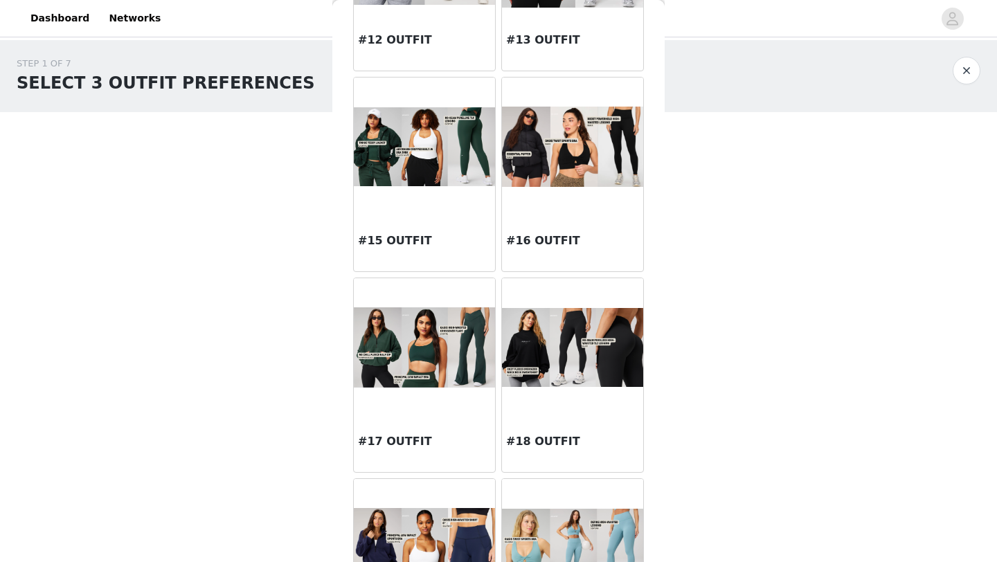
scroll to position [1197, 0]
click at [544, 205] on div at bounding box center [572, 147] width 141 height 139
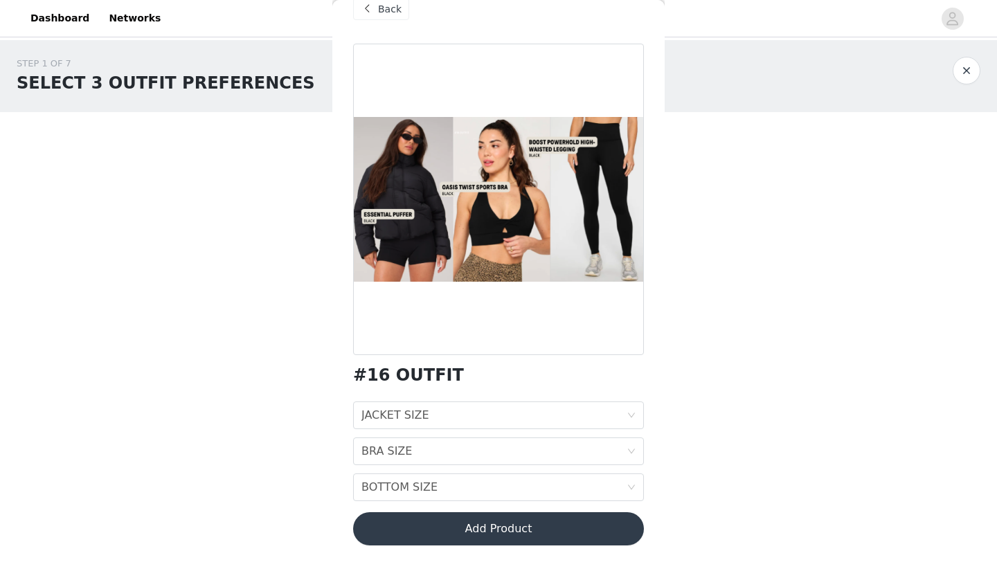
scroll to position [26, 0]
click at [520, 406] on div "JACKET SIZE JACKET SIZE" at bounding box center [493, 415] width 265 height 26
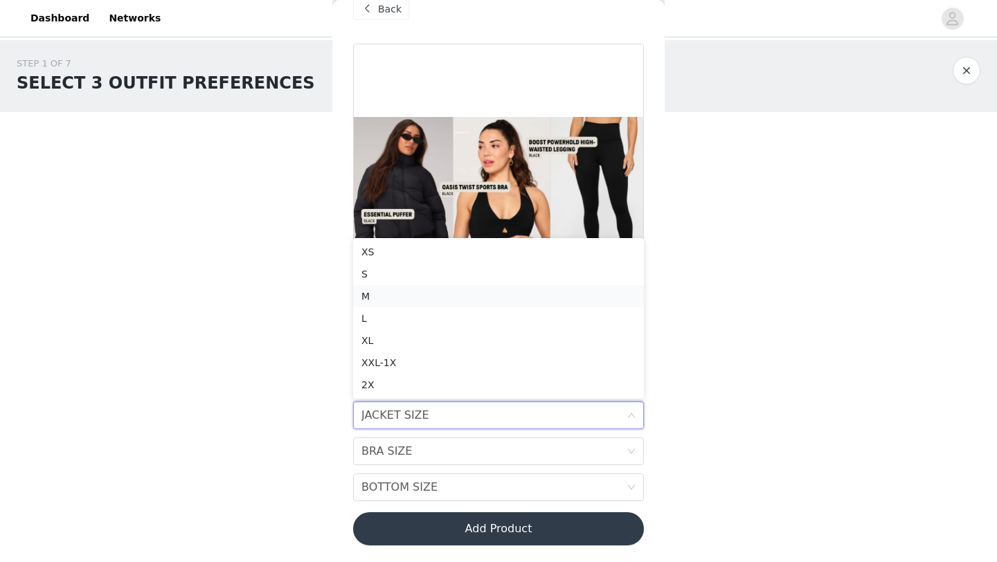
click at [476, 286] on li "M" at bounding box center [498, 296] width 291 height 22
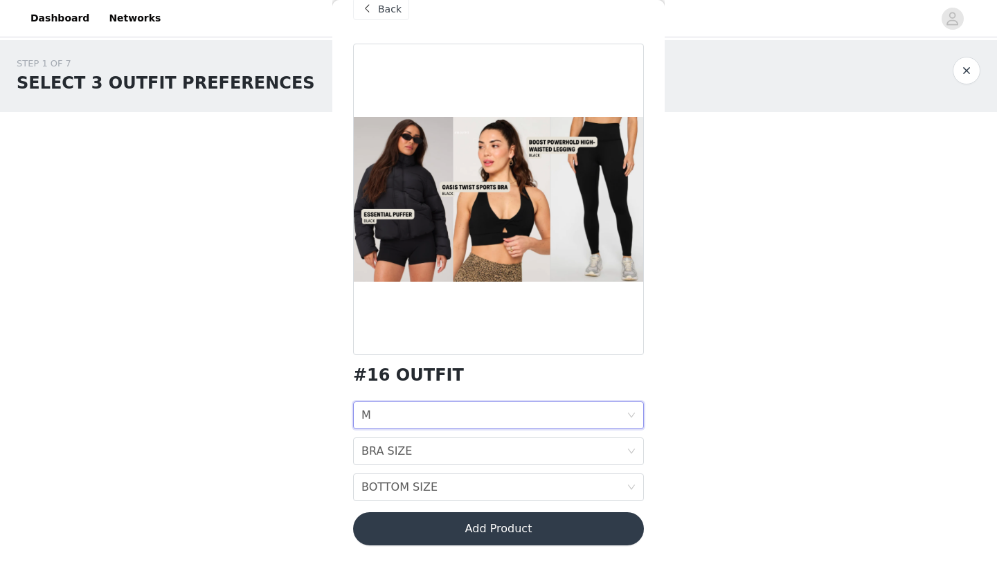
click at [452, 407] on div "JACKET SIZE M" at bounding box center [493, 415] width 265 height 26
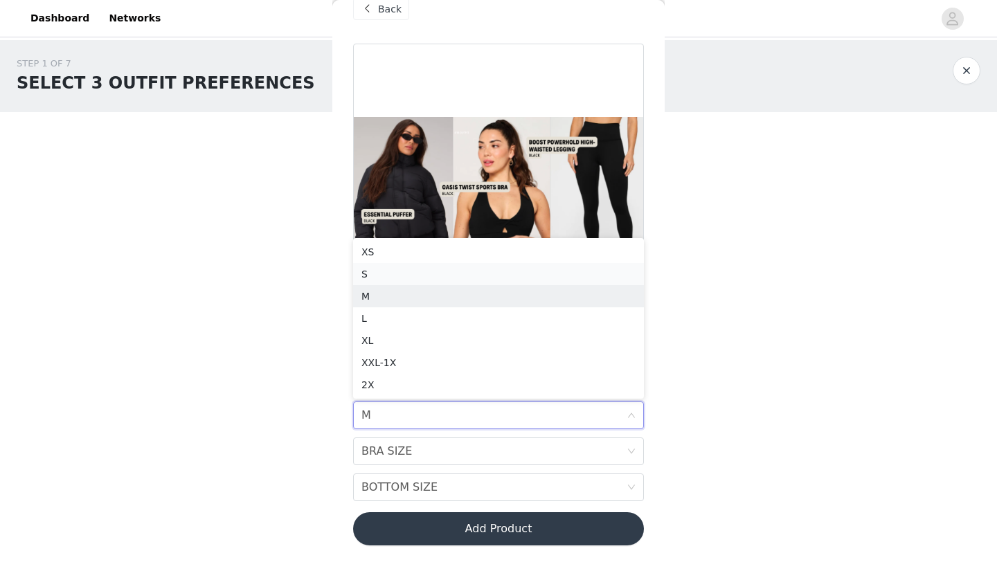
click at [443, 280] on div "S" at bounding box center [498, 274] width 274 height 15
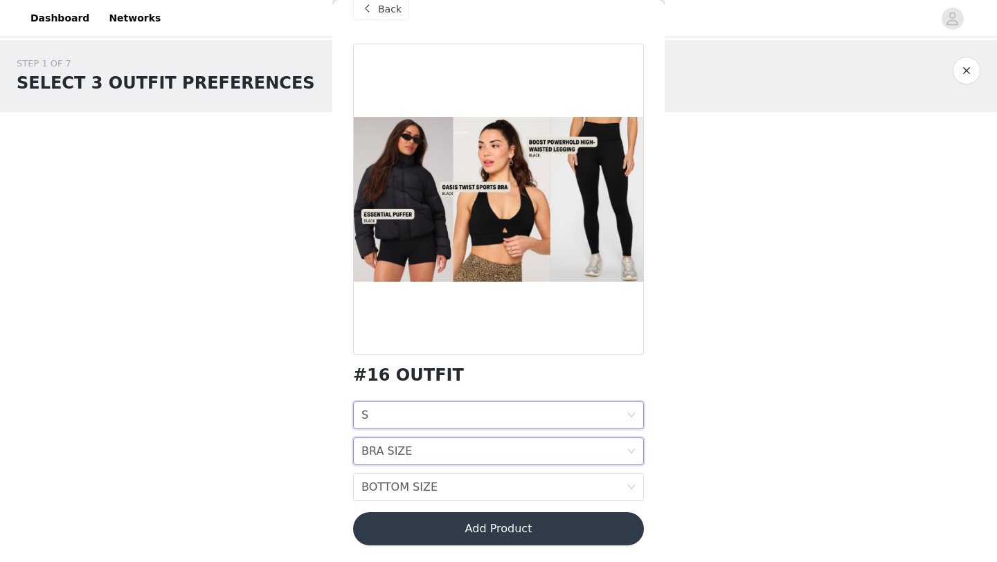
click at [436, 454] on div "BRA SIZE BRA SIZE" at bounding box center [493, 451] width 265 height 26
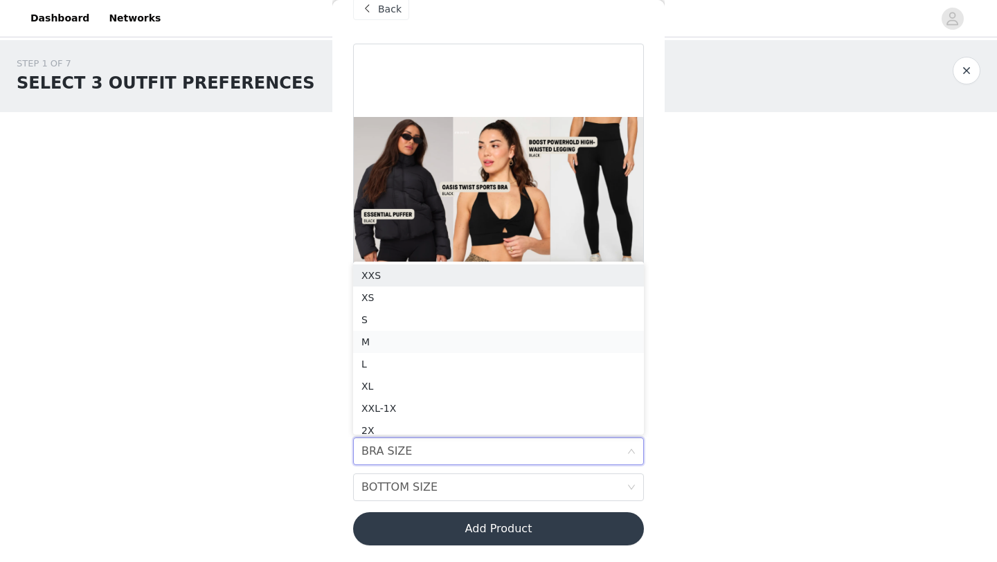
scroll to position [7, 0]
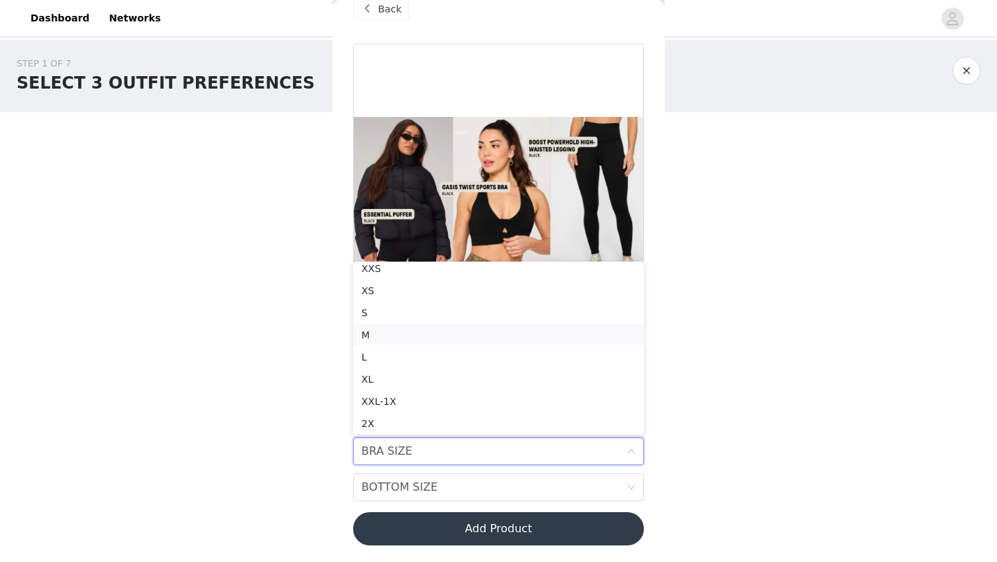
click at [427, 339] on div "M" at bounding box center [498, 335] width 274 height 15
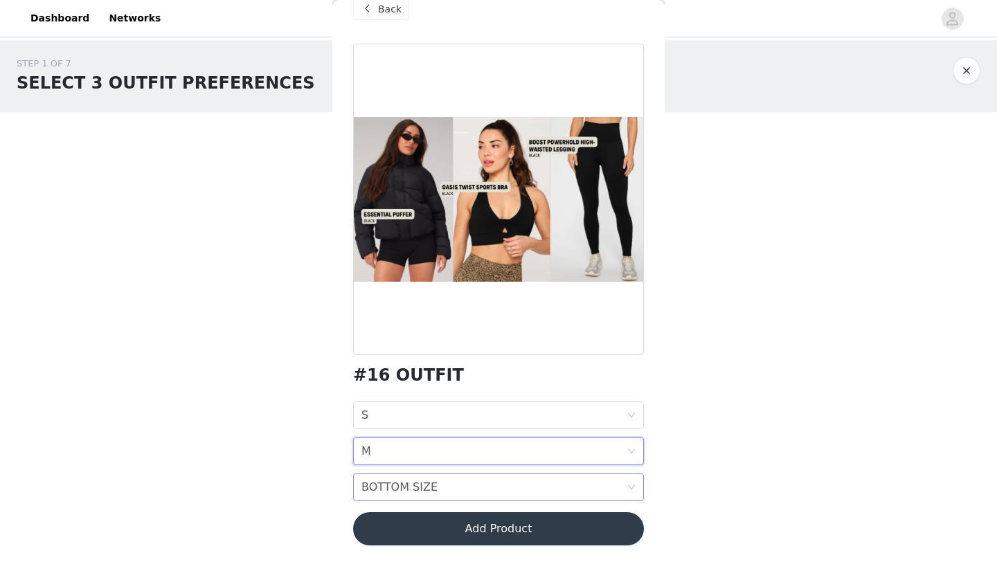
click at [427, 490] on div "BOTTOM SIZE" at bounding box center [399, 487] width 76 height 26
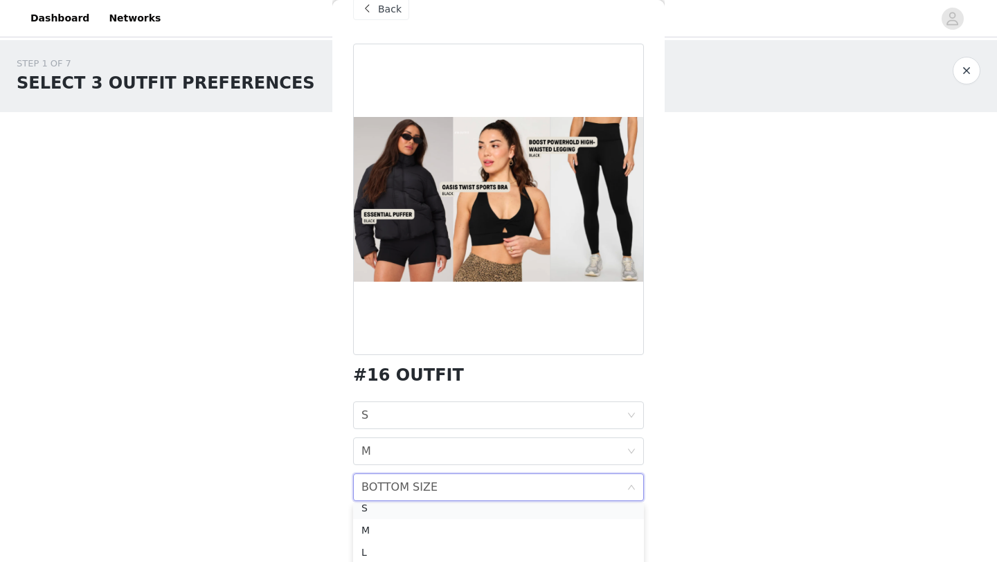
scroll to position [47, 0]
click at [427, 521] on div "S" at bounding box center [498, 515] width 274 height 15
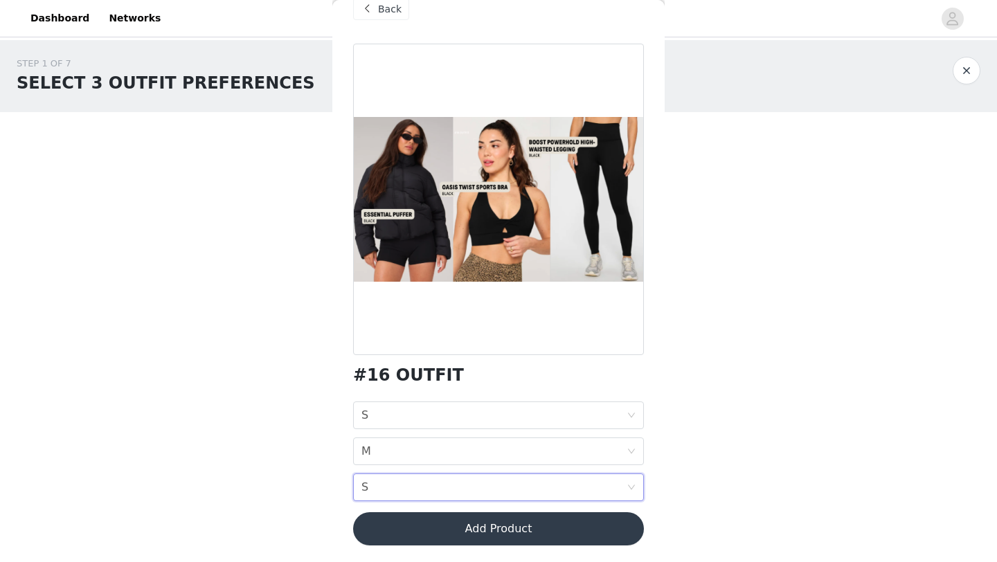
click at [573, 526] on button "Add Product" at bounding box center [498, 528] width 291 height 33
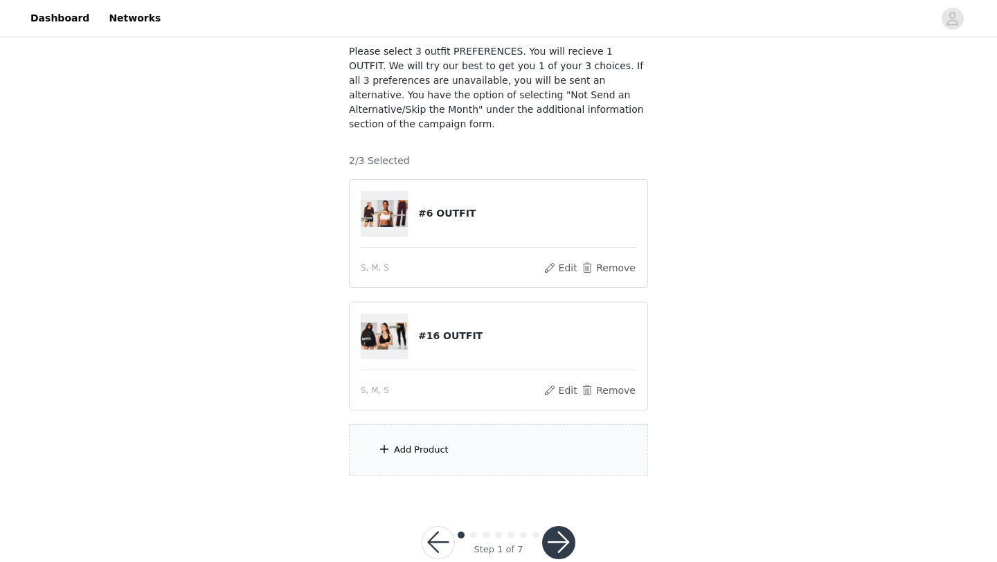
scroll to position [92, 0]
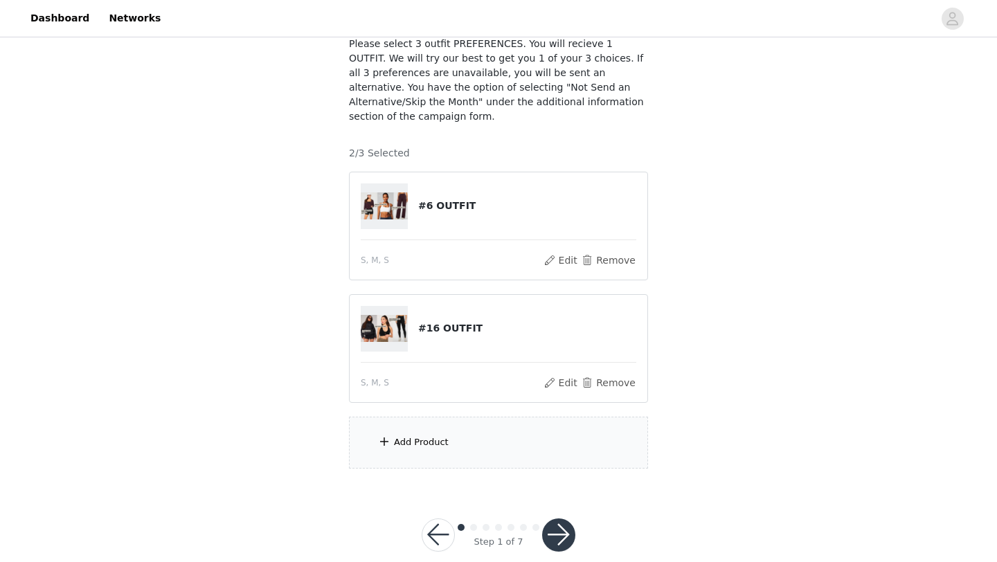
click at [474, 431] on div "Add Product" at bounding box center [498, 443] width 299 height 52
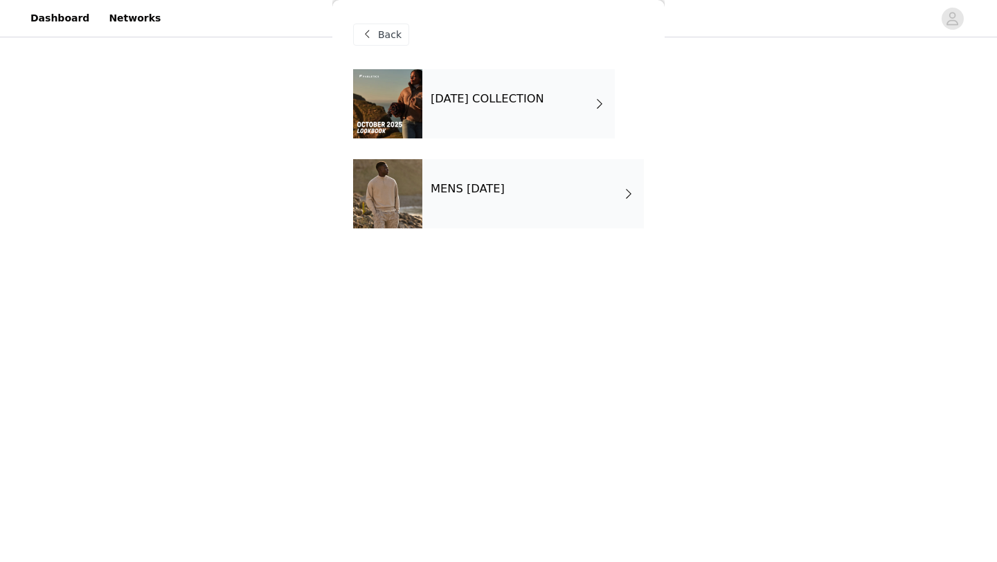
click at [622, 206] on div "MENS [DATE]" at bounding box center [533, 193] width 222 height 69
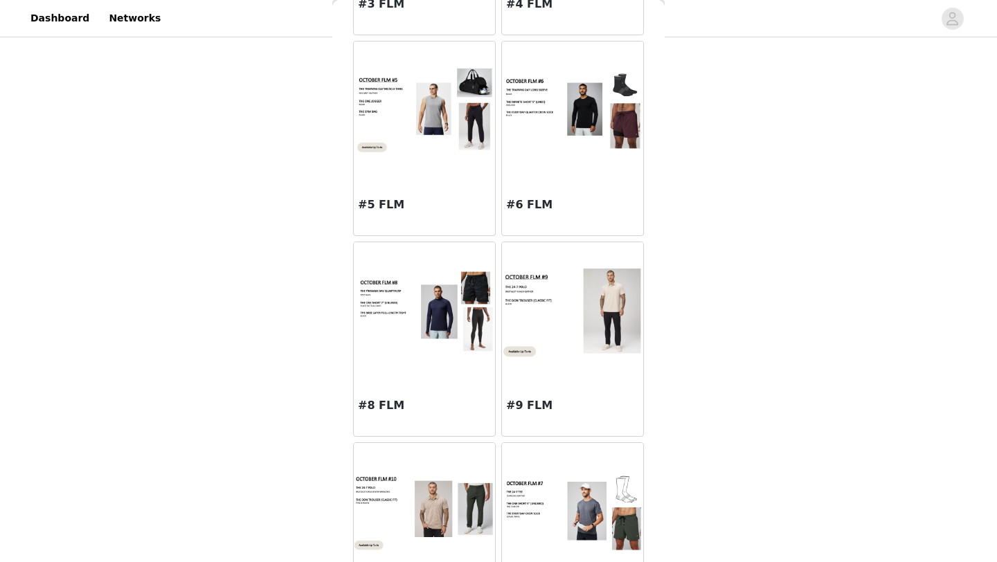
scroll to position [0, 0]
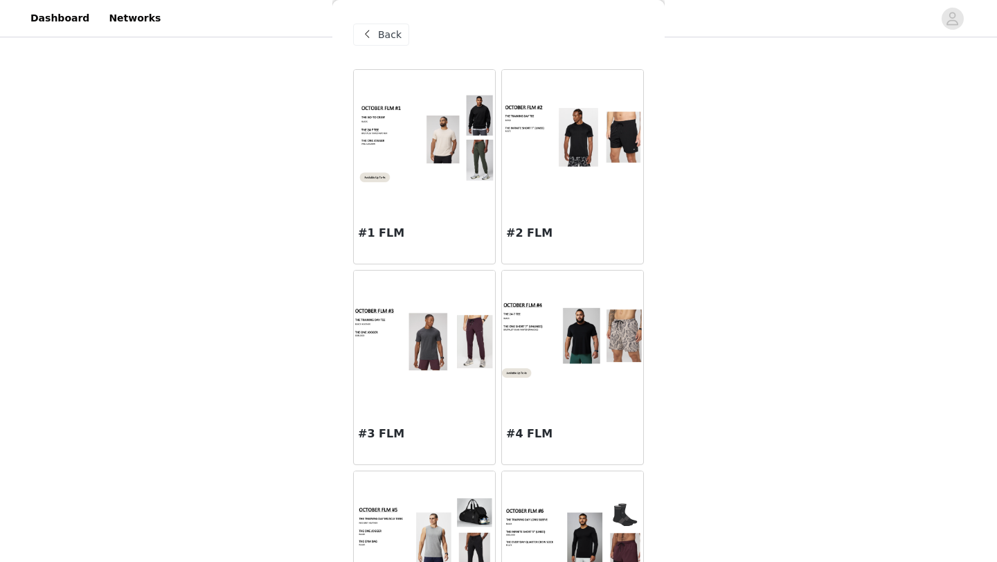
click at [393, 47] on div "Back" at bounding box center [498, 34] width 291 height 69
click at [386, 41] on span "Back" at bounding box center [390, 35] width 24 height 15
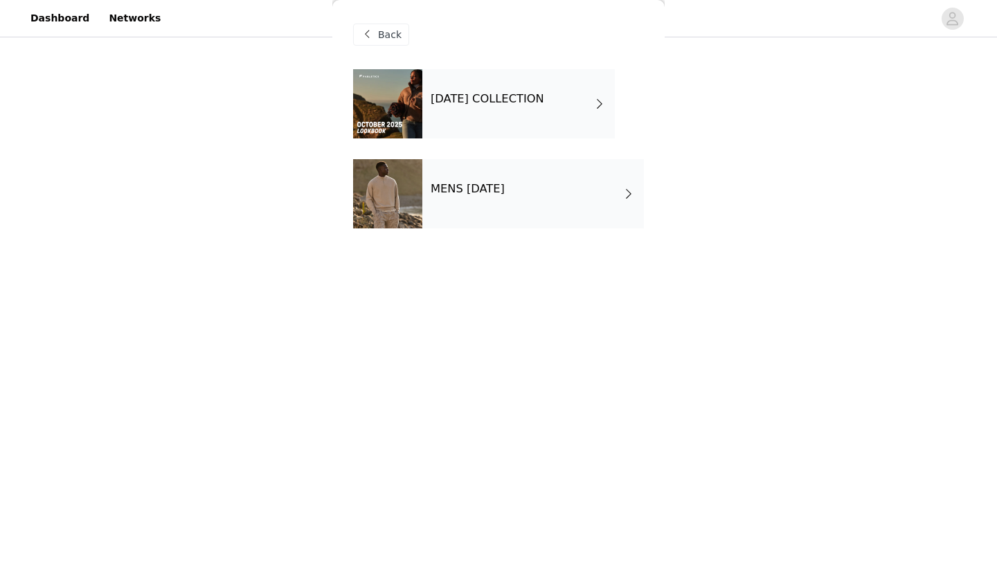
click at [596, 106] on span at bounding box center [600, 104] width 14 height 17
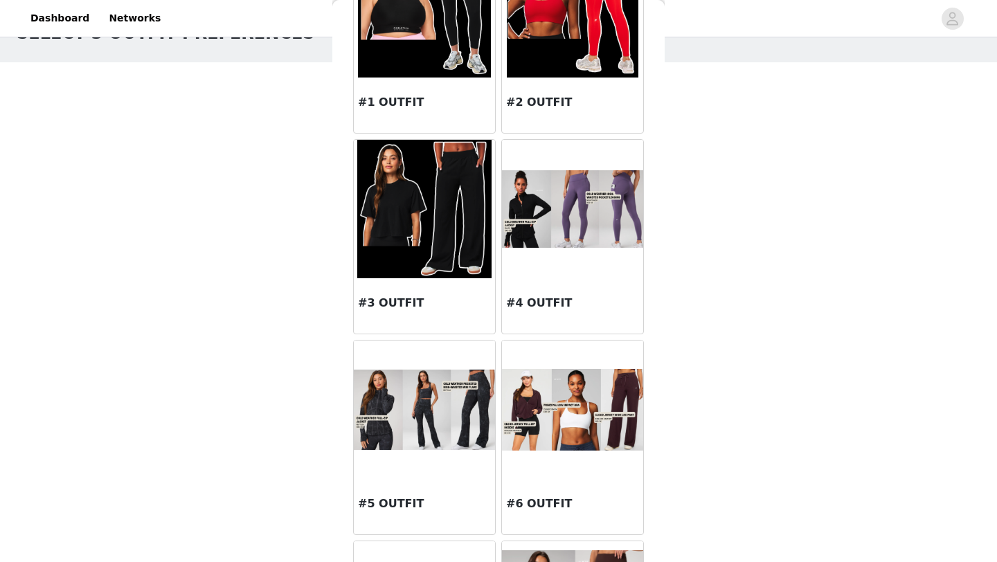
scroll to position [130, 0]
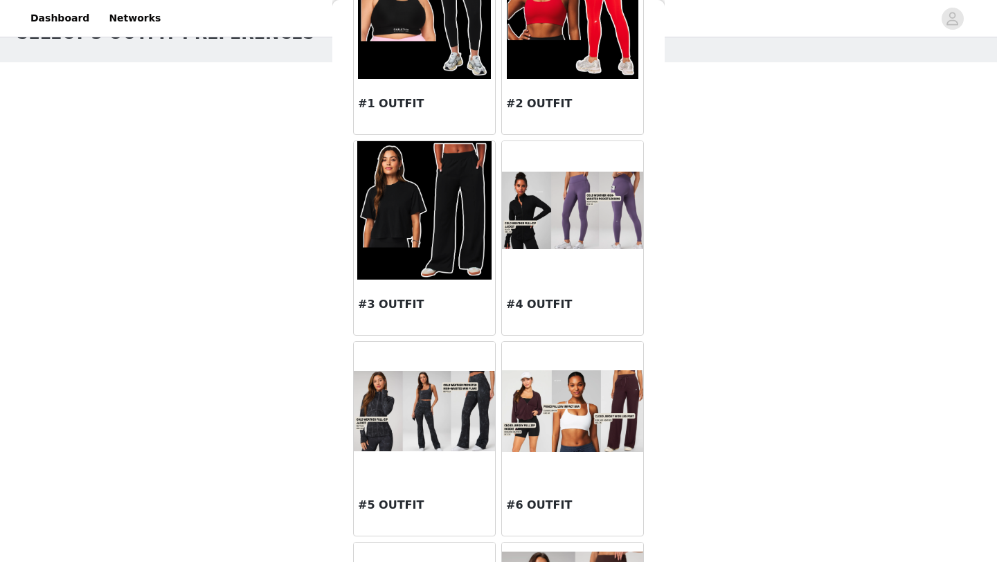
click at [415, 257] on img at bounding box center [424, 210] width 134 height 139
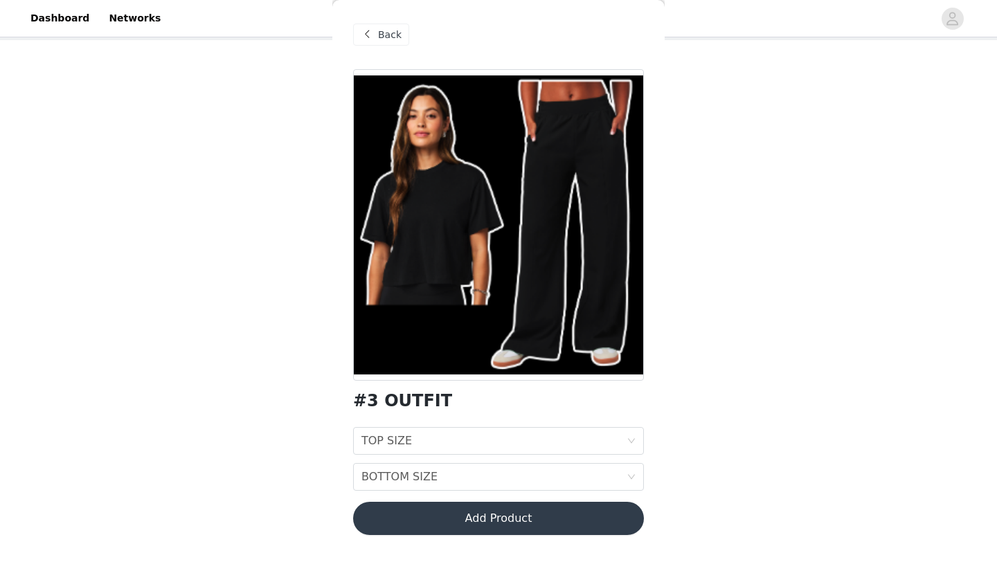
scroll to position [84, 0]
click at [476, 439] on div "TOP SIZE TOP SIZE" at bounding box center [493, 441] width 265 height 26
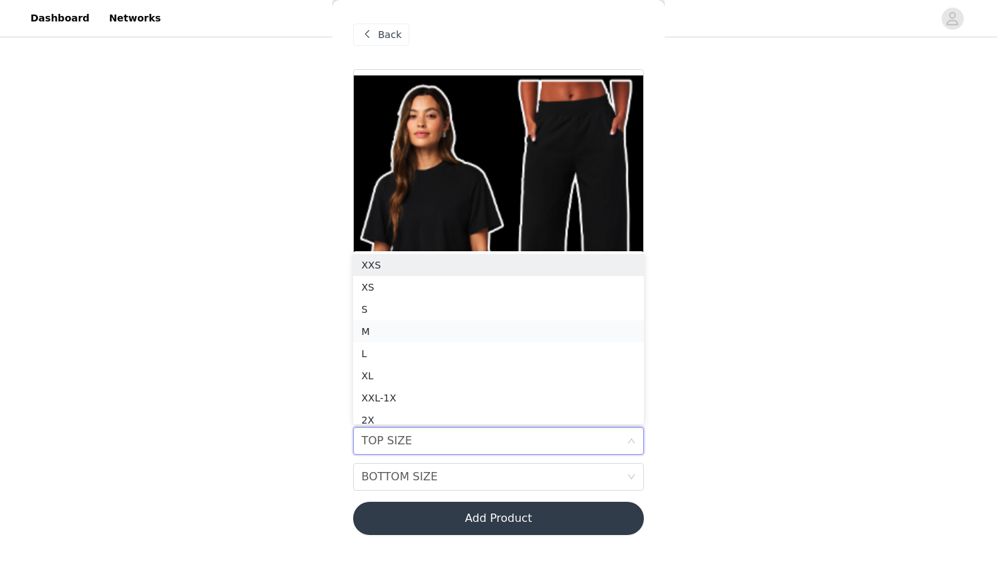
scroll to position [7, 0]
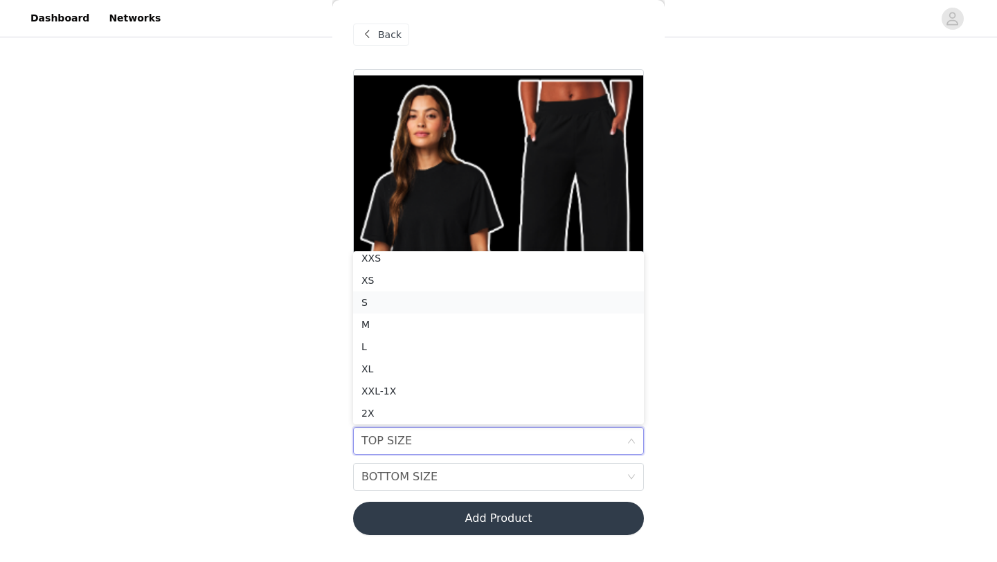
click at [488, 307] on div "S" at bounding box center [498, 302] width 274 height 15
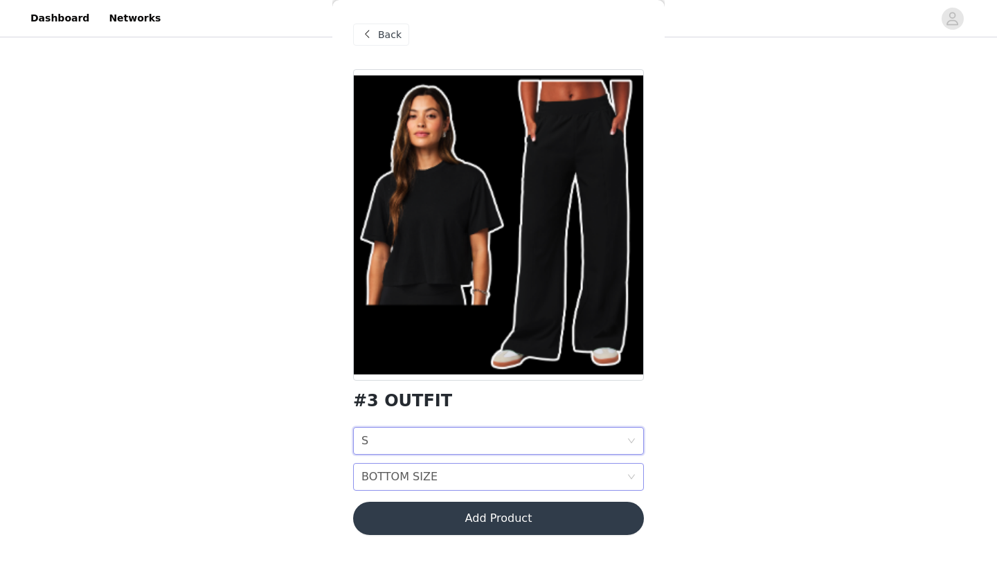
click at [502, 477] on div "BOTTOM SIZE BOTTOM SIZE" at bounding box center [493, 477] width 265 height 26
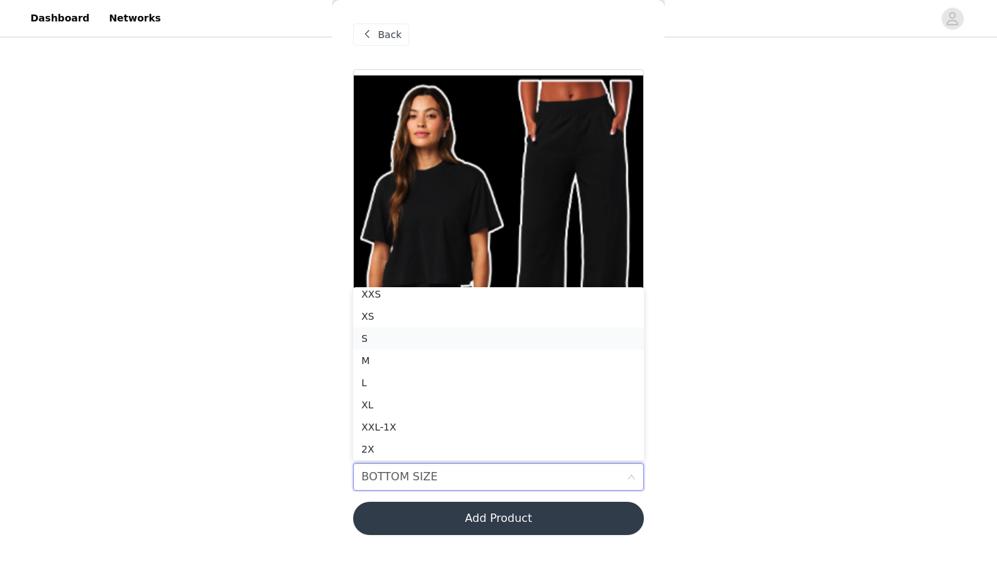
click at [480, 335] on div "S" at bounding box center [498, 338] width 274 height 15
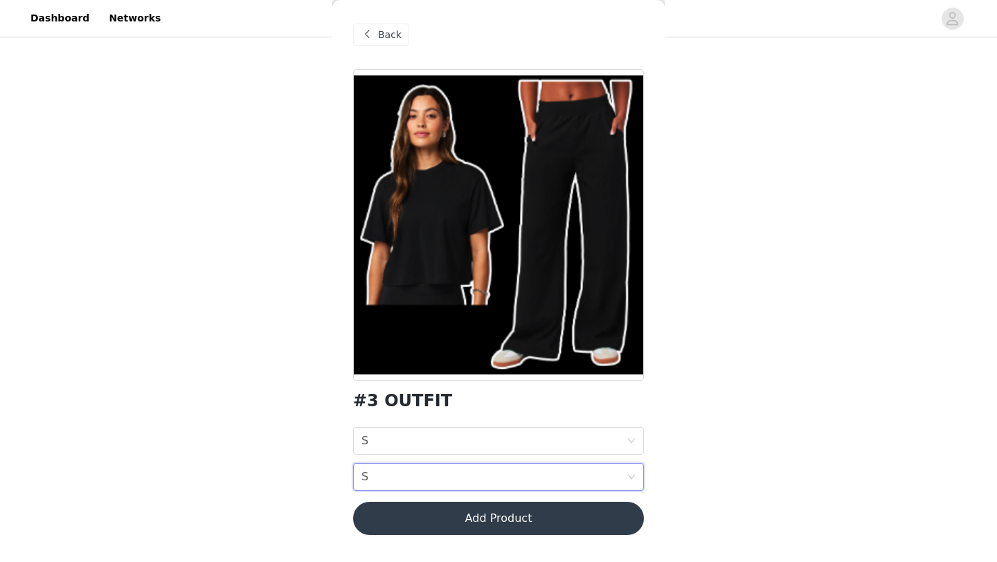
click at [496, 521] on button "Add Product" at bounding box center [498, 518] width 291 height 33
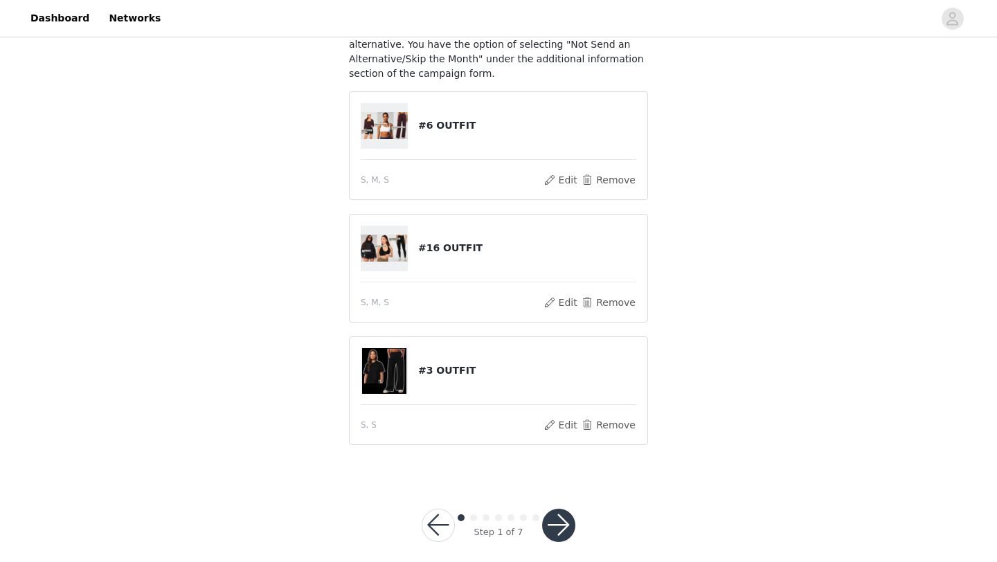
scroll to position [148, 0]
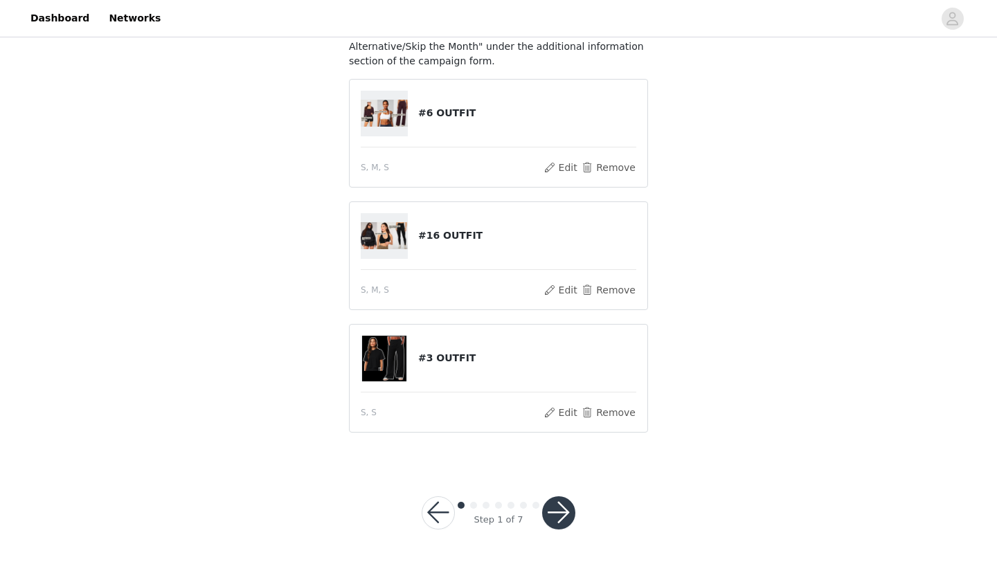
click at [561, 516] on button "button" at bounding box center [558, 513] width 33 height 33
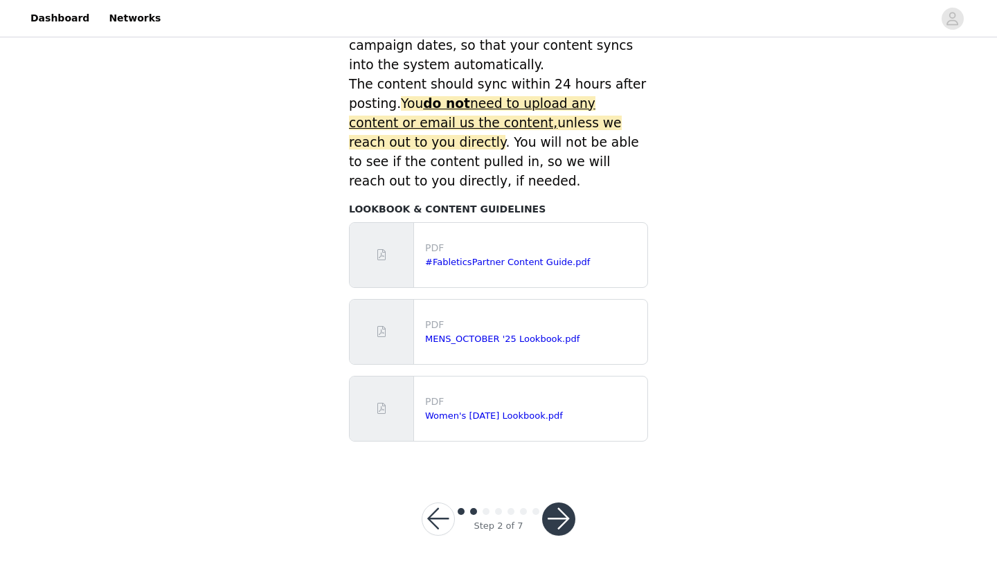
scroll to position [616, 0]
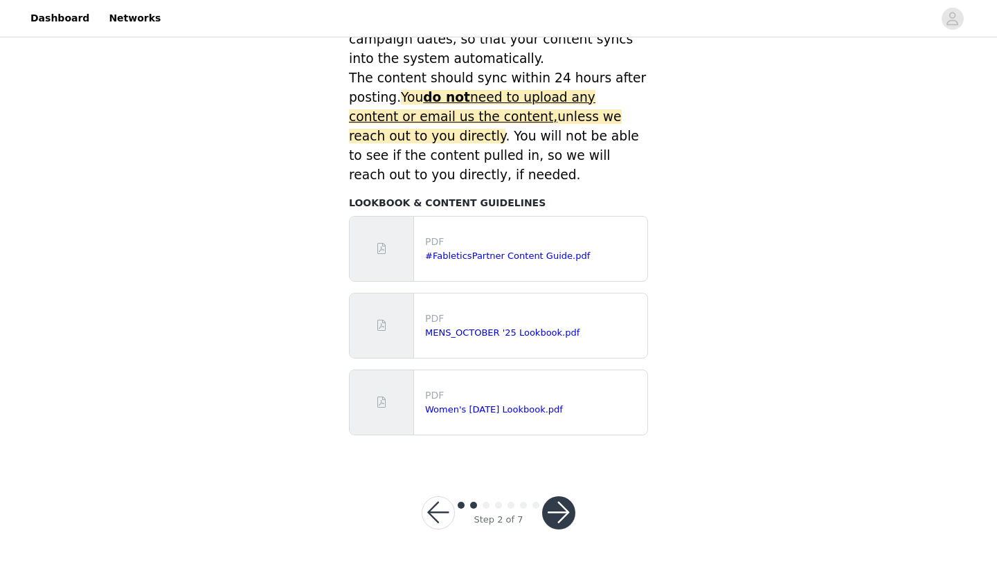
click at [554, 515] on button "button" at bounding box center [558, 513] width 33 height 33
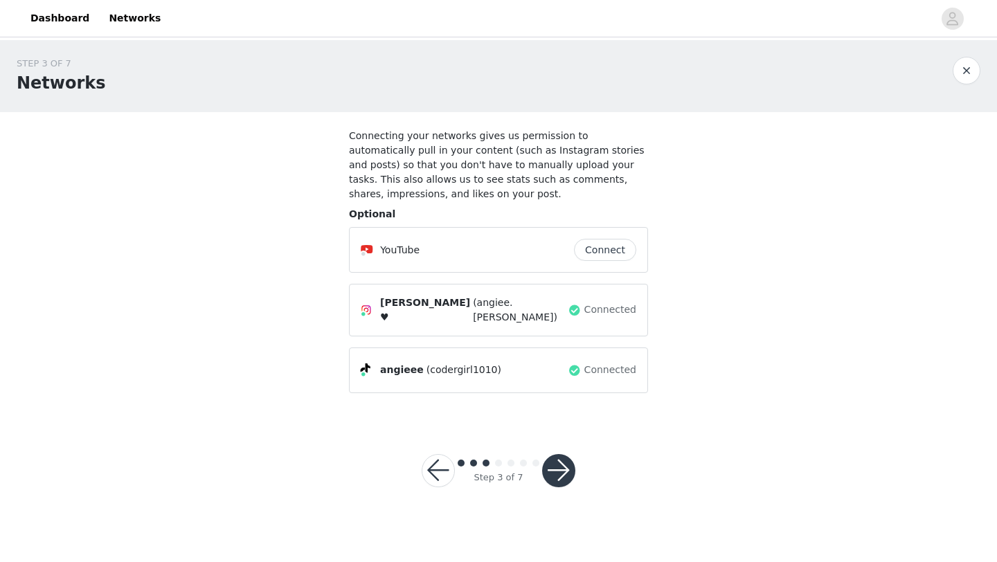
click at [560, 467] on button "button" at bounding box center [558, 470] width 33 height 33
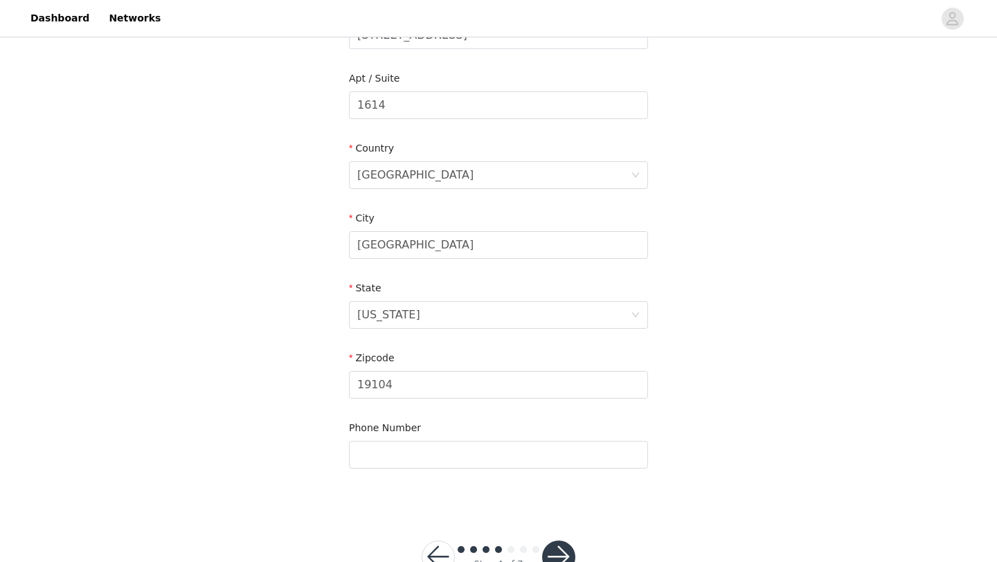
scroll to position [382, 0]
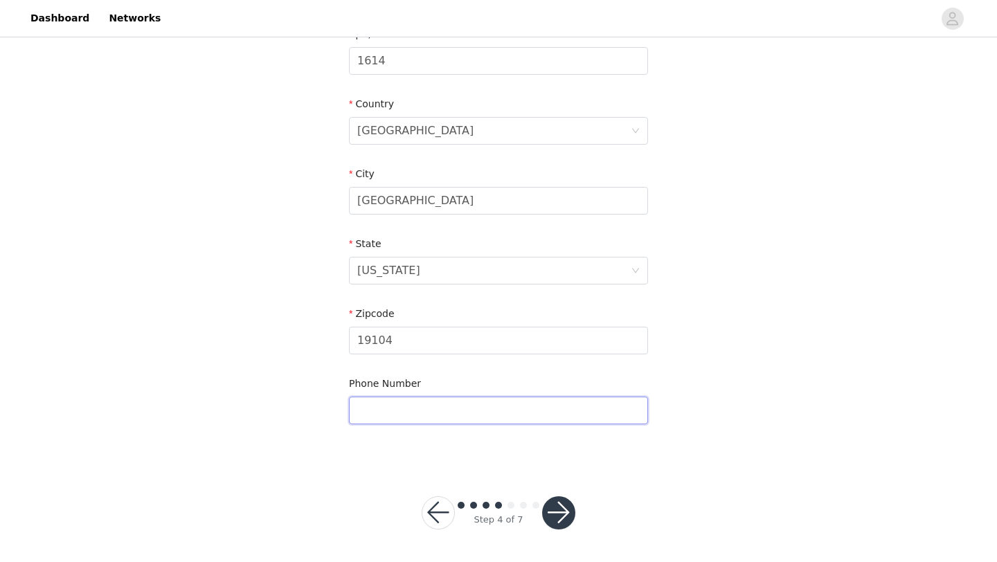
click at [480, 420] on input "text" at bounding box center [498, 411] width 299 height 28
type input "6095920377"
click at [575, 512] on div "Step 4 of 7" at bounding box center [498, 513] width 187 height 66
click at [570, 519] on button "button" at bounding box center [558, 513] width 33 height 33
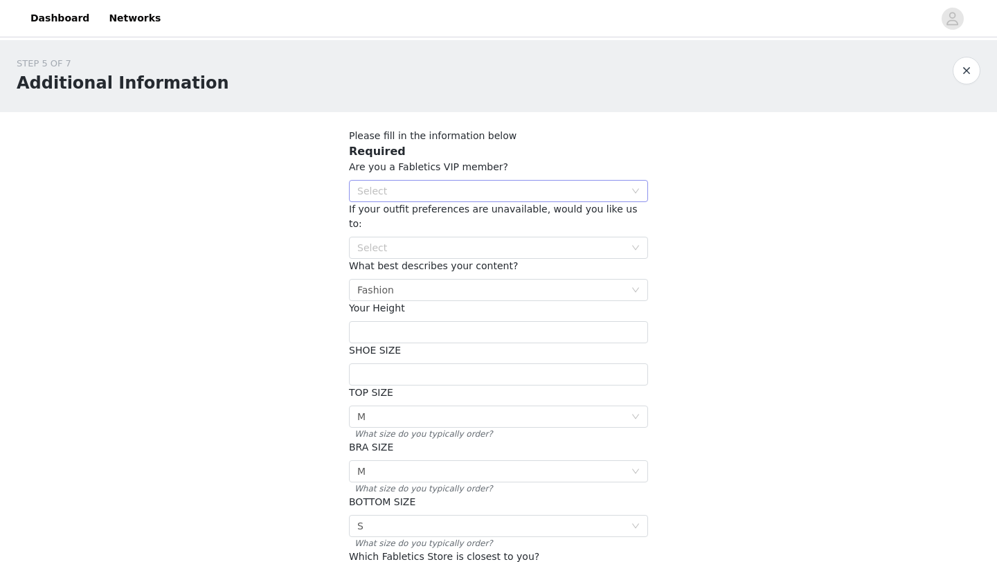
click at [482, 183] on div "Select" at bounding box center [494, 191] width 274 height 21
click at [462, 213] on li "YES" at bounding box center [498, 219] width 299 height 22
click at [457, 241] on div "Select" at bounding box center [490, 248] width 267 height 14
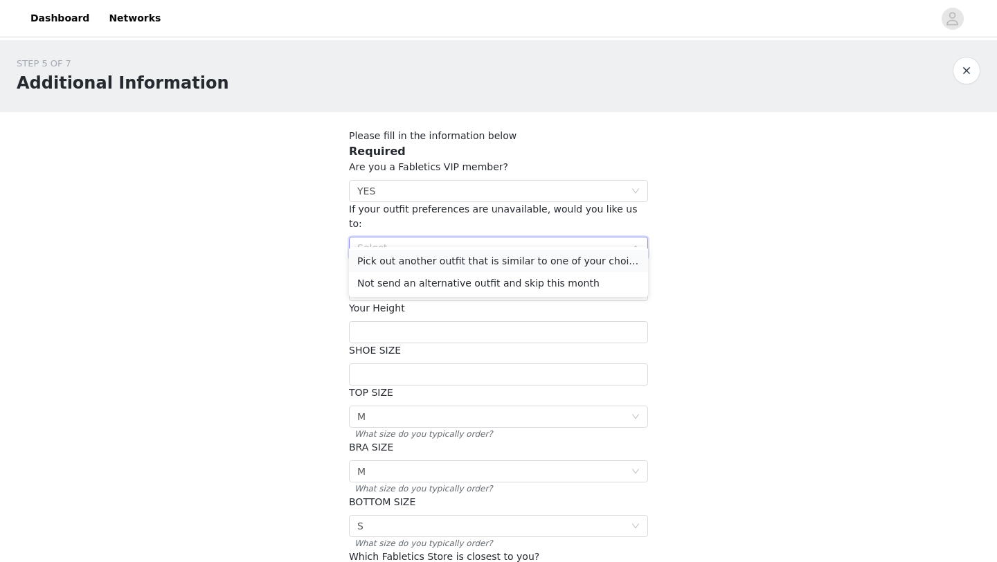
click at [435, 260] on li "Pick out another outfit that is similar to one of your choices" at bounding box center [498, 261] width 299 height 22
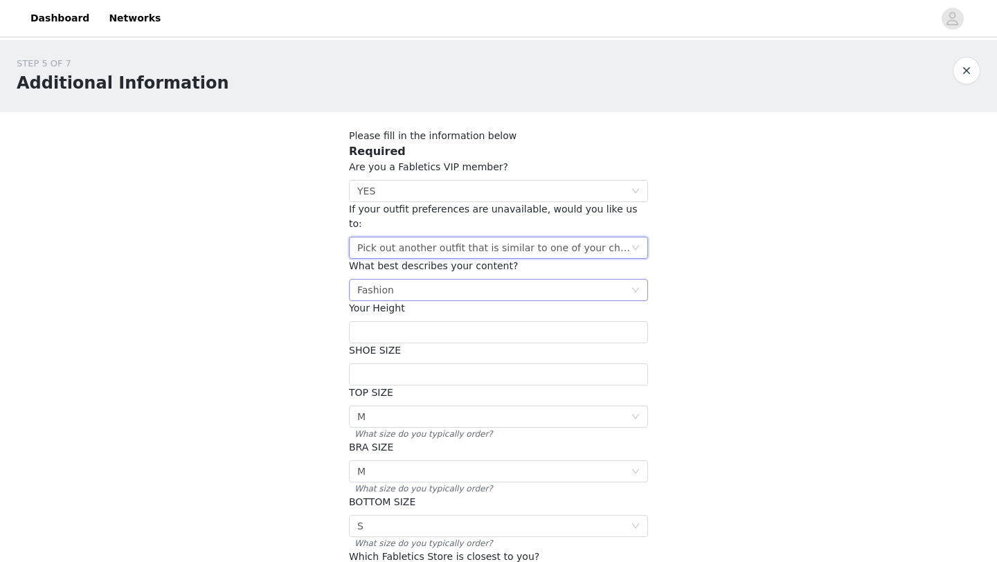
click at [456, 280] on div "Select Fashion" at bounding box center [494, 290] width 274 height 21
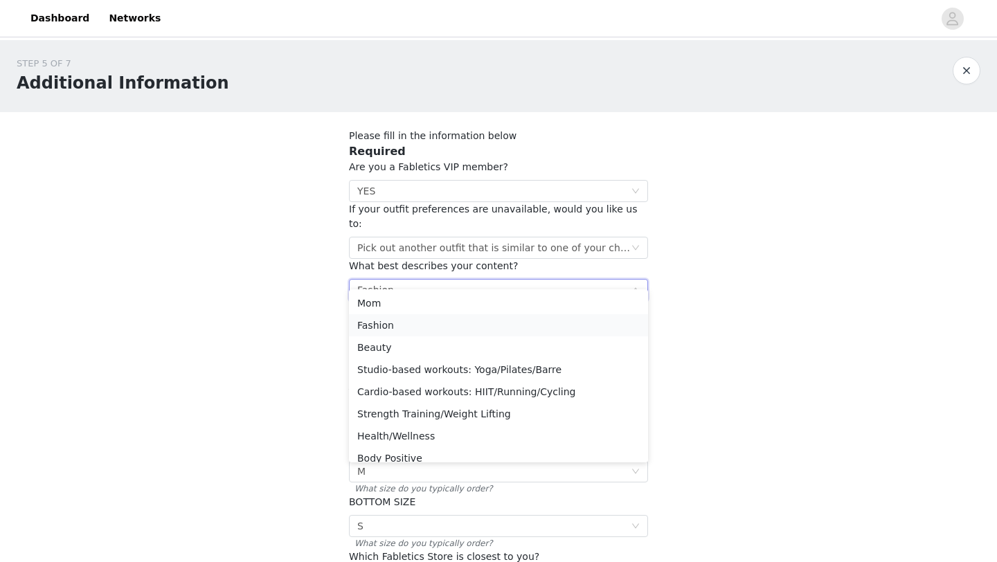
click at [446, 319] on li "Fashion" at bounding box center [498, 325] width 299 height 22
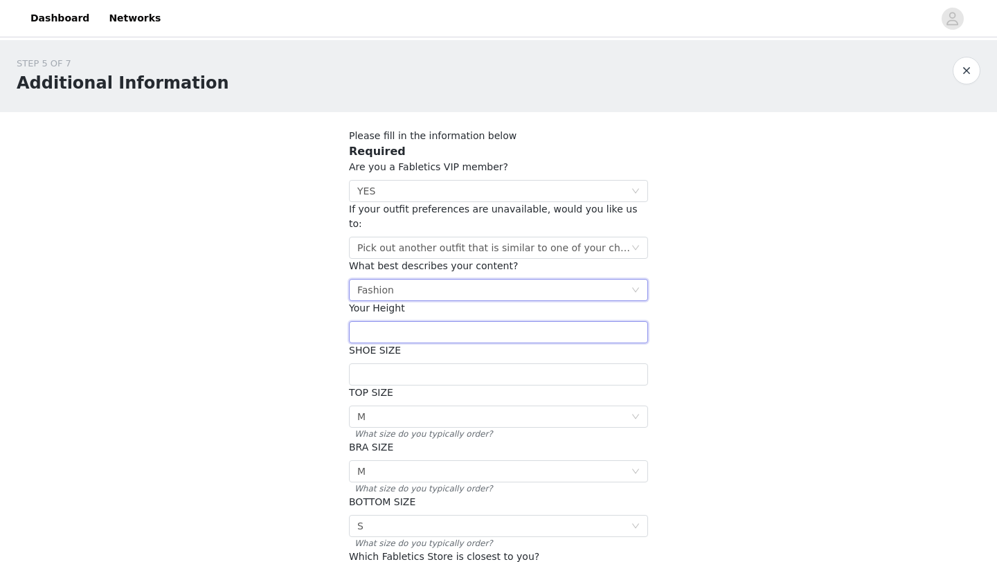
click at [492, 322] on input "text" at bounding box center [498, 332] width 299 height 22
type input "5'2"
click at [483, 364] on input "text" at bounding box center [498, 375] width 299 height 22
type input "6"
click at [464, 407] on div "Select M" at bounding box center [494, 417] width 274 height 21
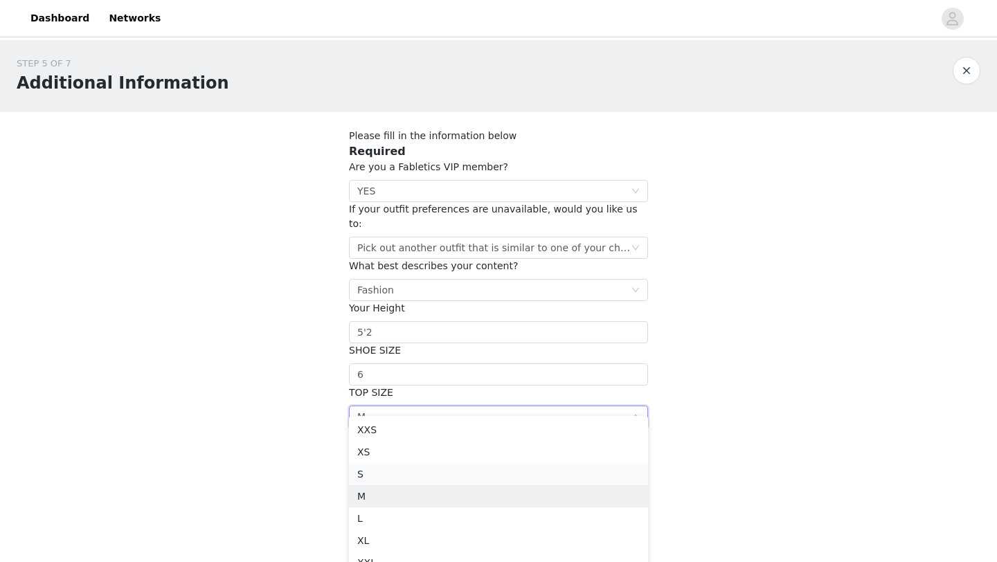
click at [429, 476] on li "S" at bounding box center [498, 474] width 299 height 22
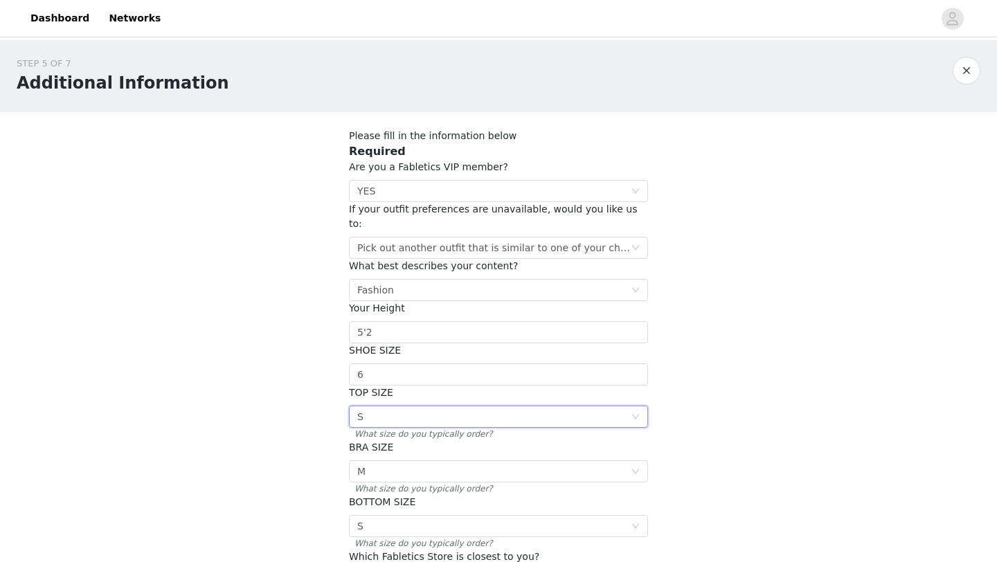
click at [300, 476] on div "STEP 5 OF 7 Additional Information Please fill in the information below Require…" at bounding box center [498, 350] width 997 height 620
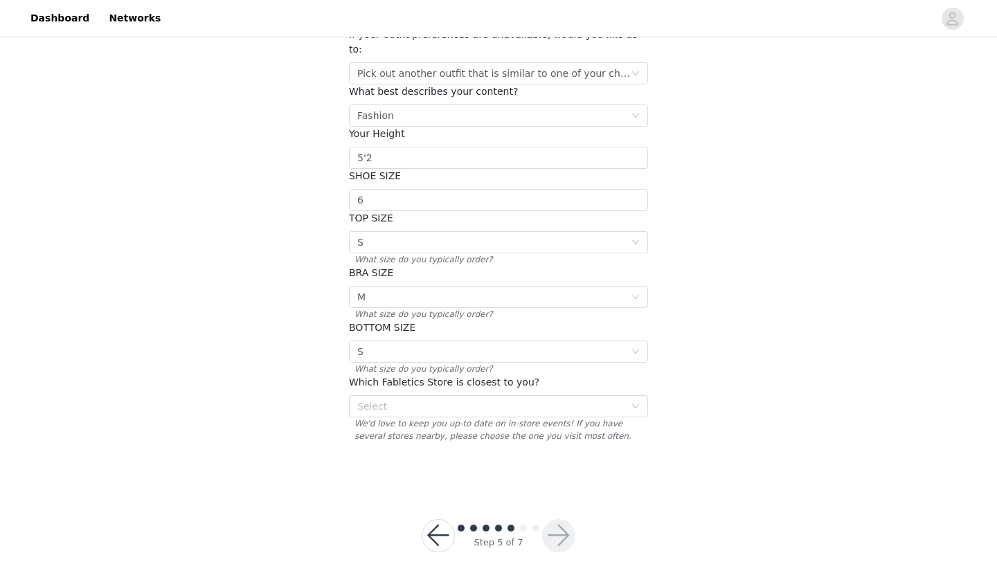
scroll to position [183, 0]
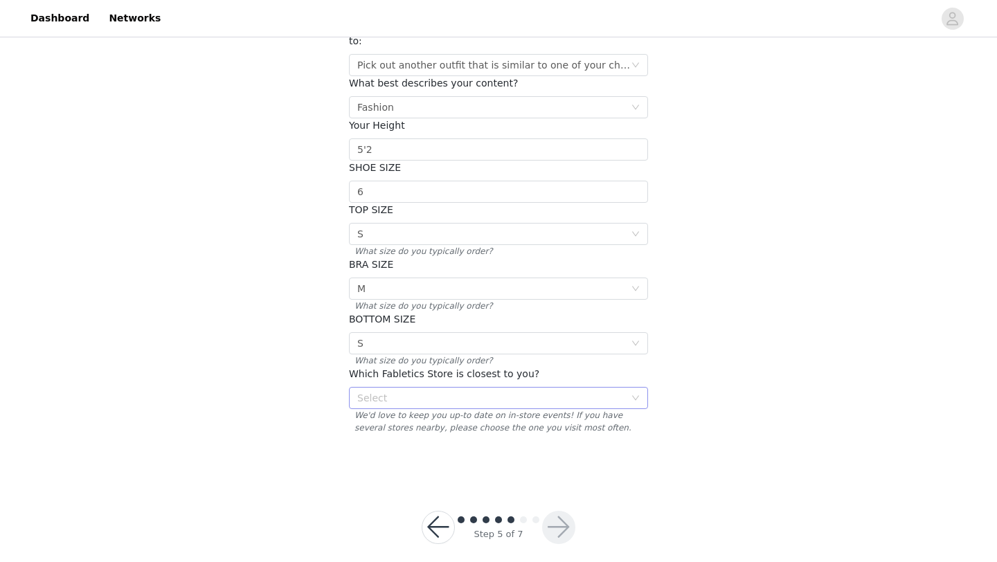
click at [408, 391] on div "Select" at bounding box center [490, 398] width 267 height 14
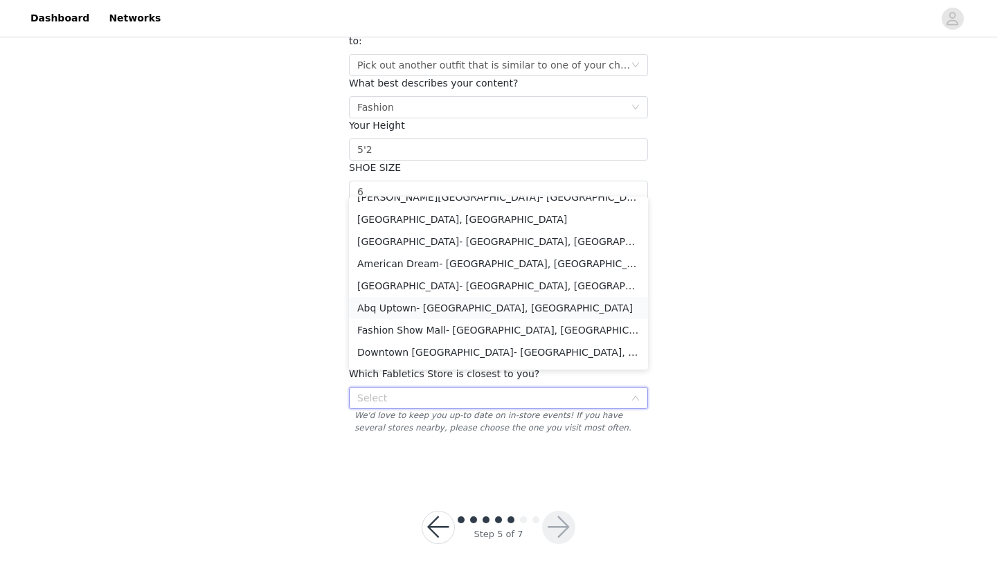
scroll to position [1452, 0]
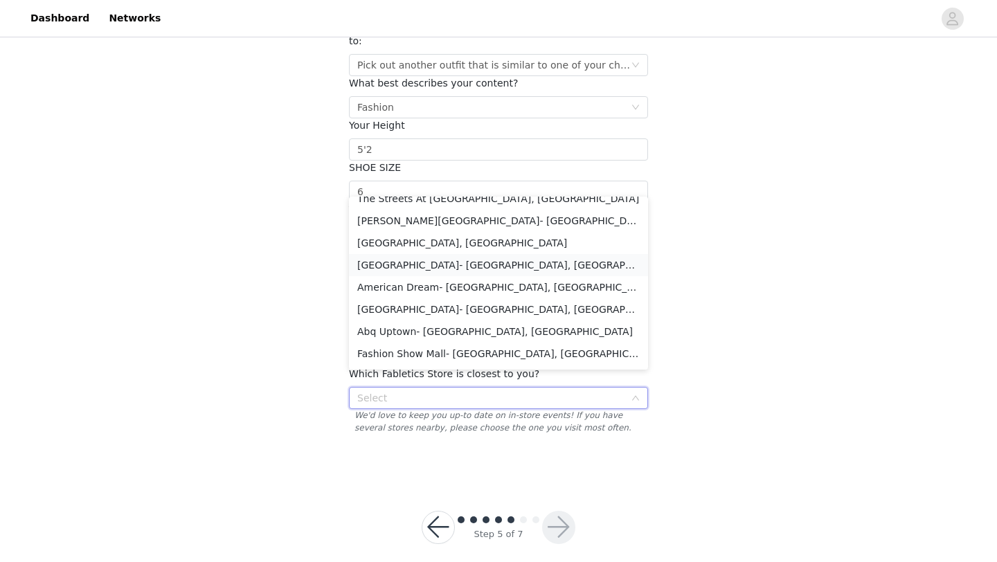
click at [425, 267] on li "[GEOGRAPHIC_DATA]- [GEOGRAPHIC_DATA], [GEOGRAPHIC_DATA]" at bounding box center [498, 265] width 299 height 22
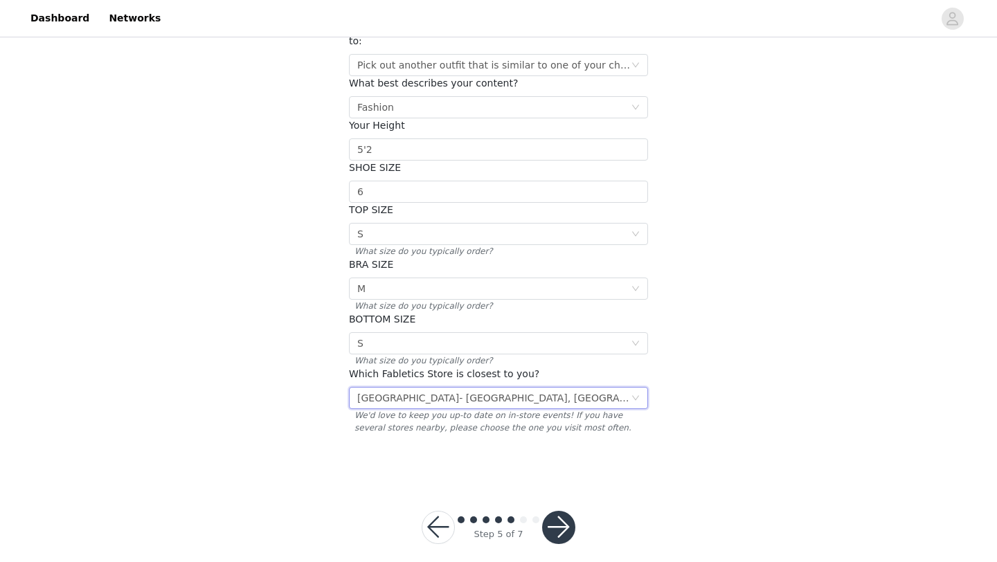
click at [317, 384] on div "STEP 5 OF 7 Additional Information Please fill in the information below Require…" at bounding box center [498, 167] width 997 height 620
click at [564, 512] on button "button" at bounding box center [558, 527] width 33 height 33
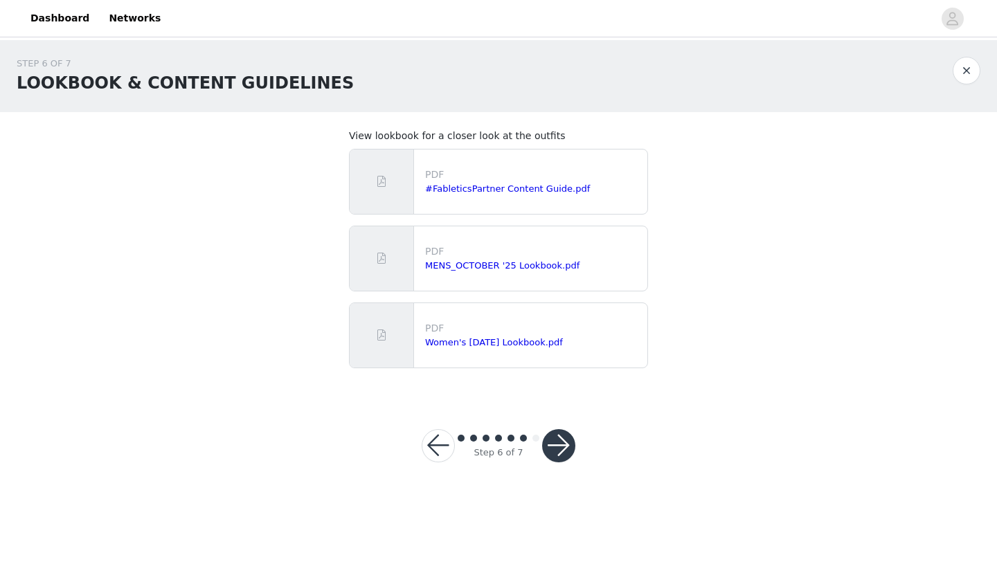
click at [563, 440] on button "button" at bounding box center [558, 445] width 33 height 33
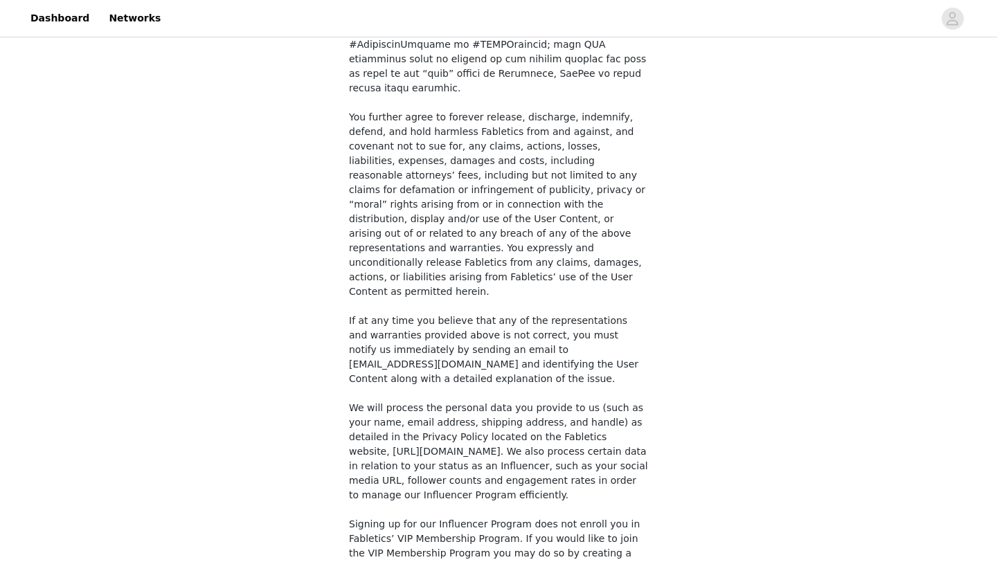
scroll to position [1008, 0]
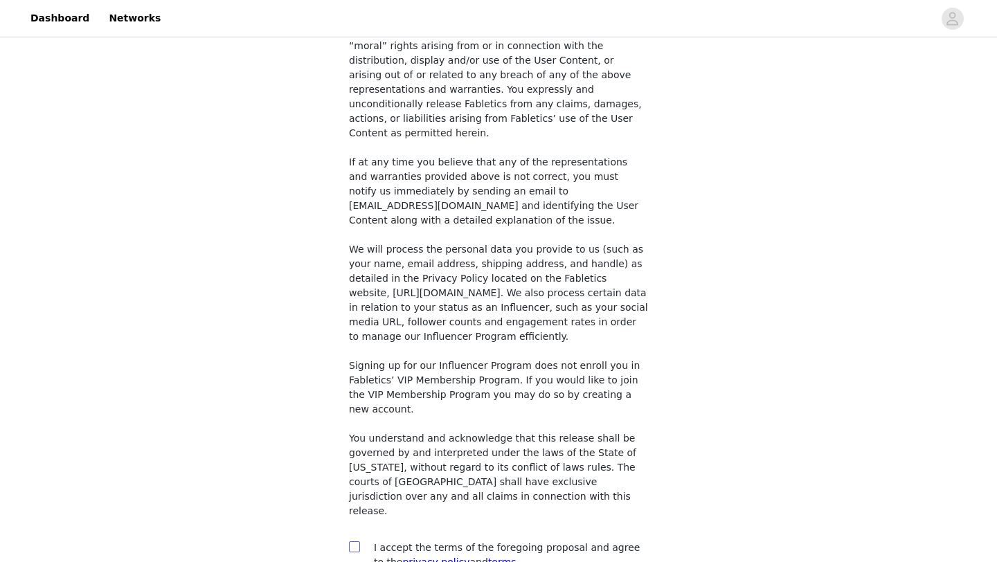
click at [357, 542] on input "checkbox" at bounding box center [354, 547] width 10 height 10
checkbox input "true"
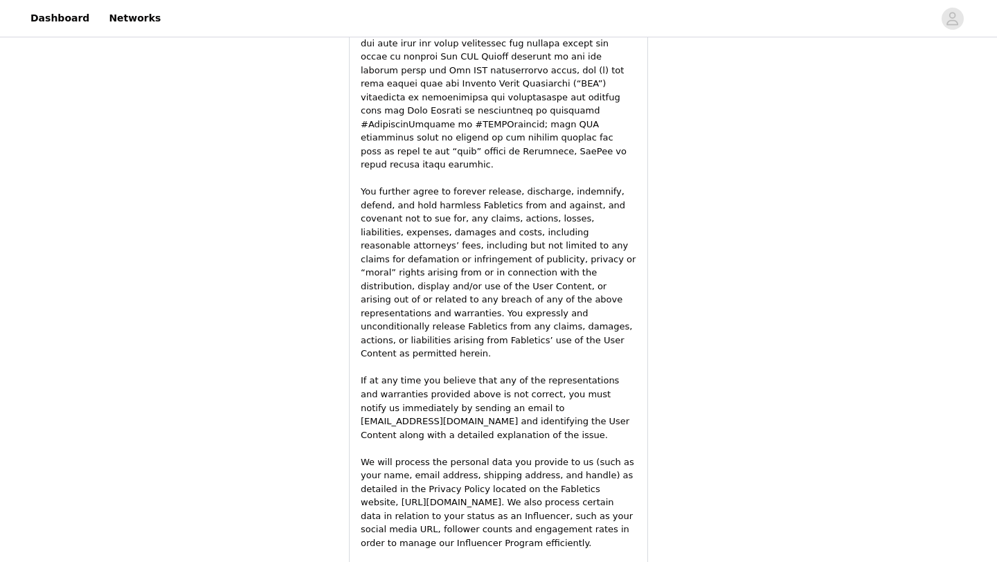
scroll to position [2003, 0]
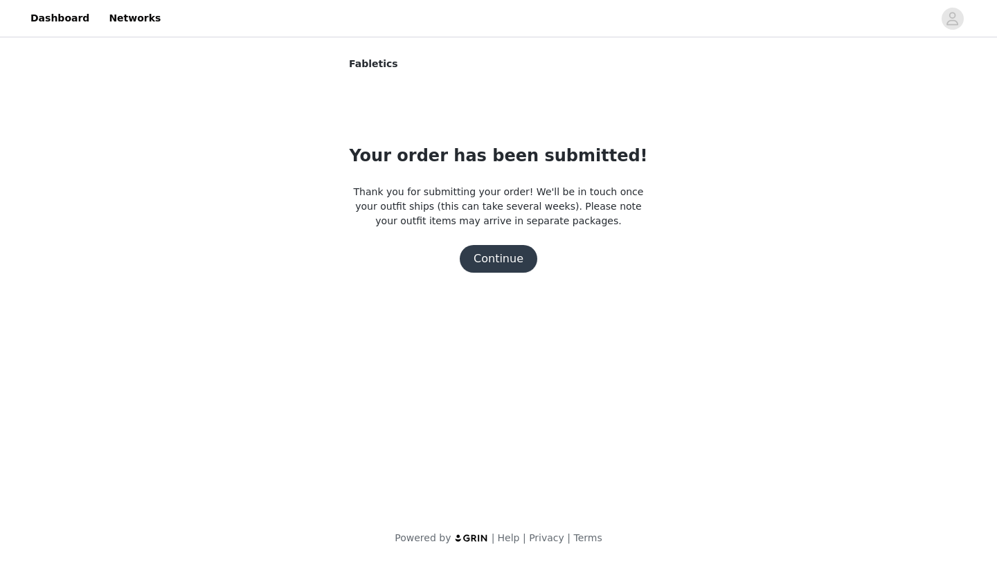
scroll to position [0, 0]
click at [505, 260] on button "Continue" at bounding box center [499, 259] width 78 height 28
